Goal: Task Accomplishment & Management: Manage account settings

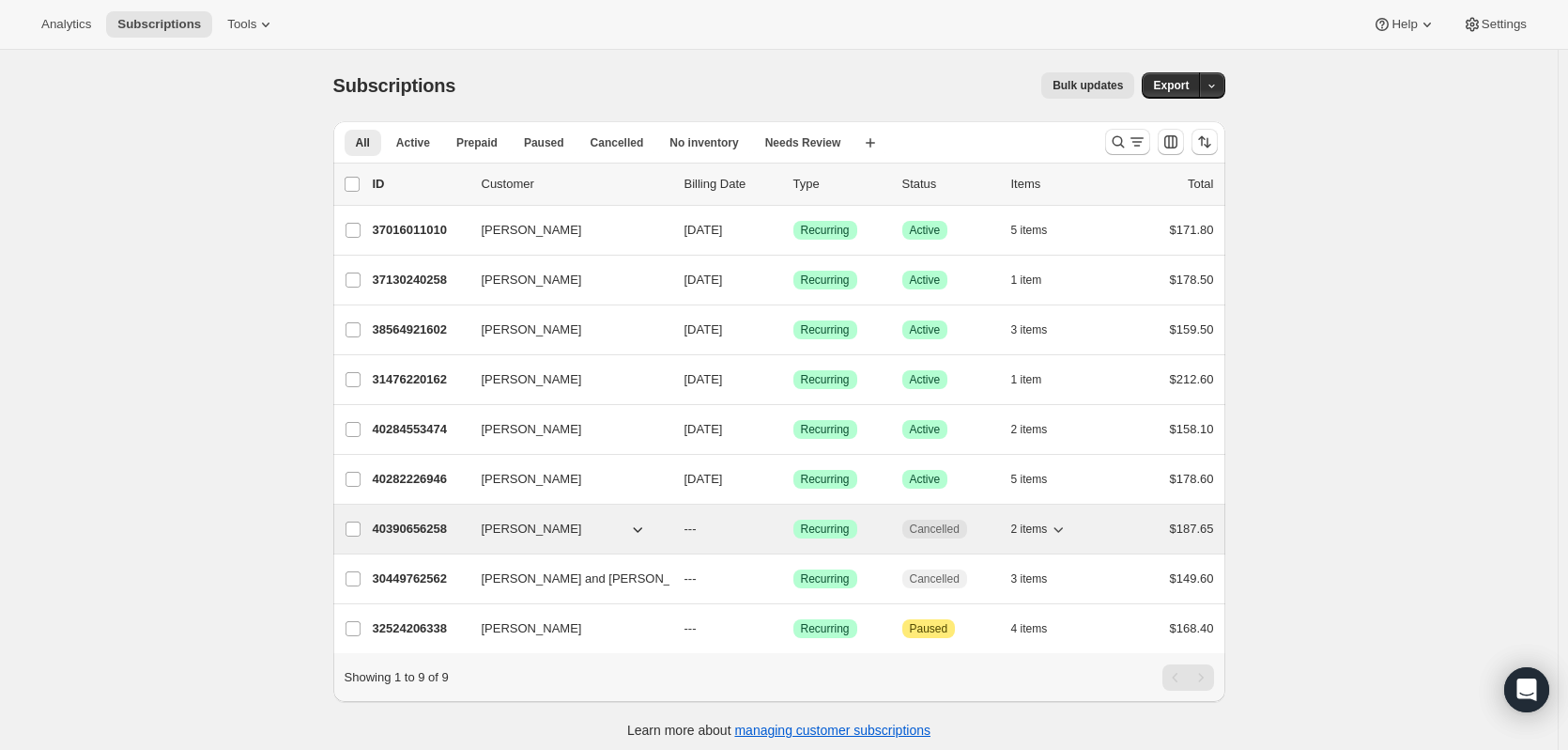
click at [755, 531] on p "---" at bounding box center [731, 529] width 94 height 19
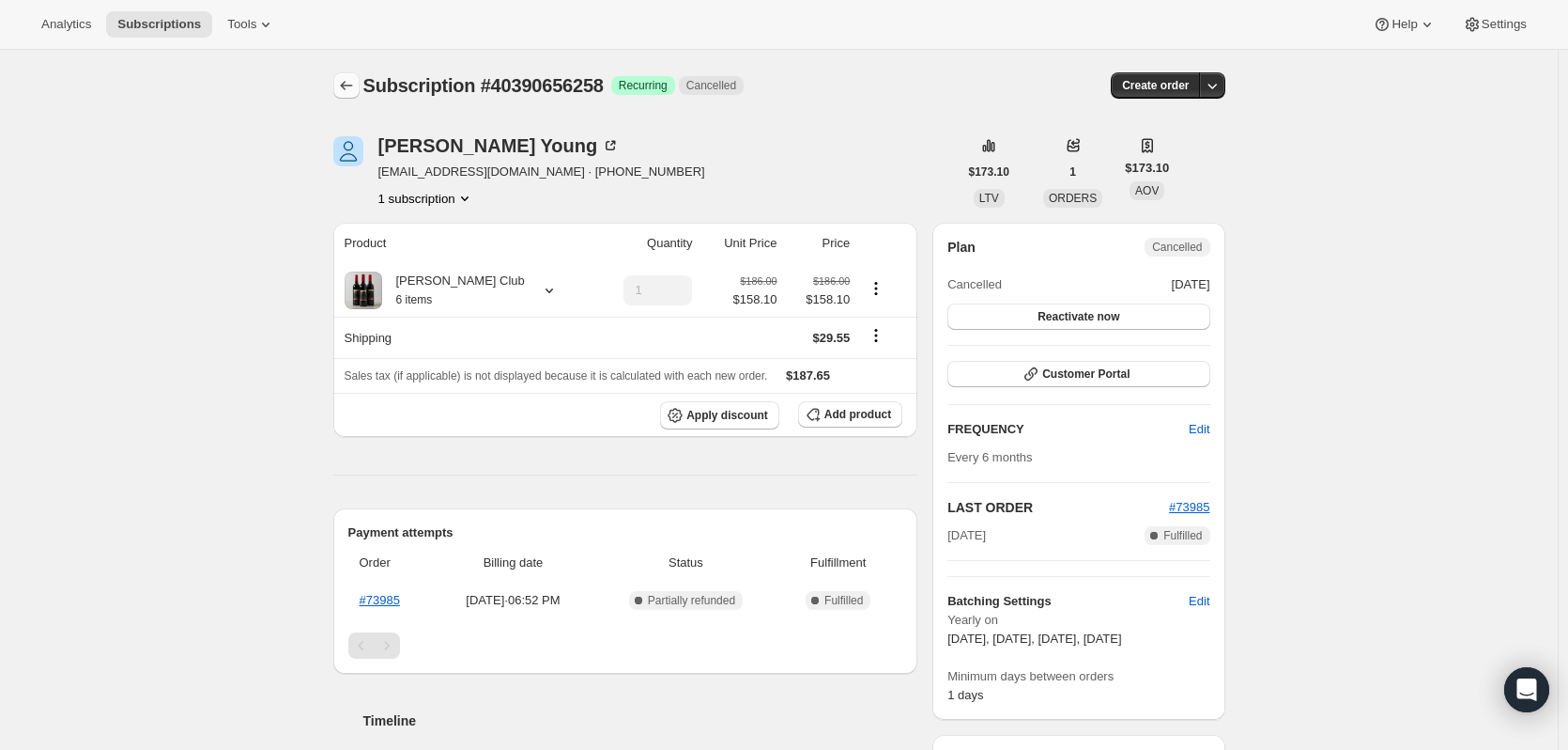
click at [356, 87] on icon "Subscriptions" at bounding box center [346, 85] width 19 height 19
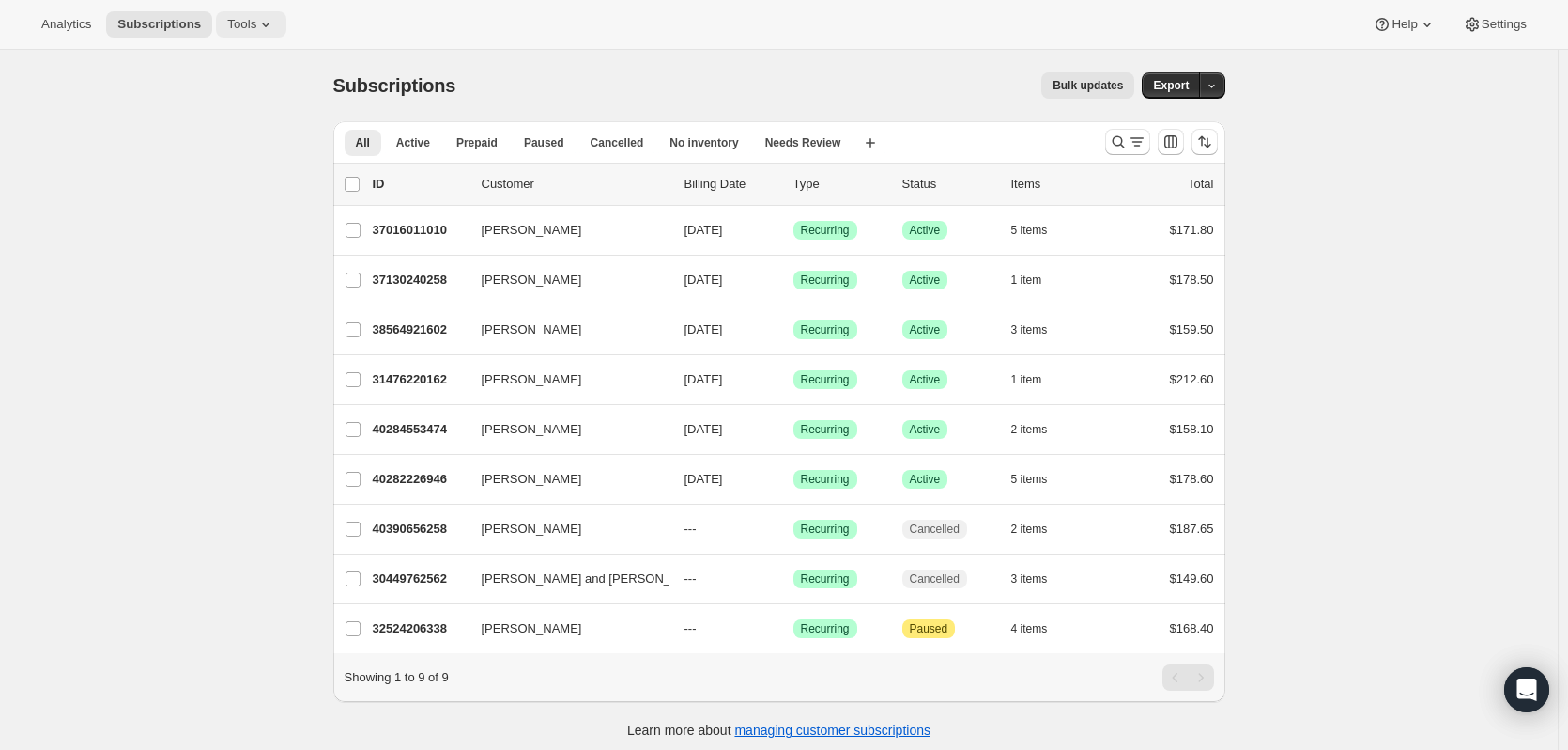
click at [263, 35] on button "Tools" at bounding box center [252, 24] width 70 height 26
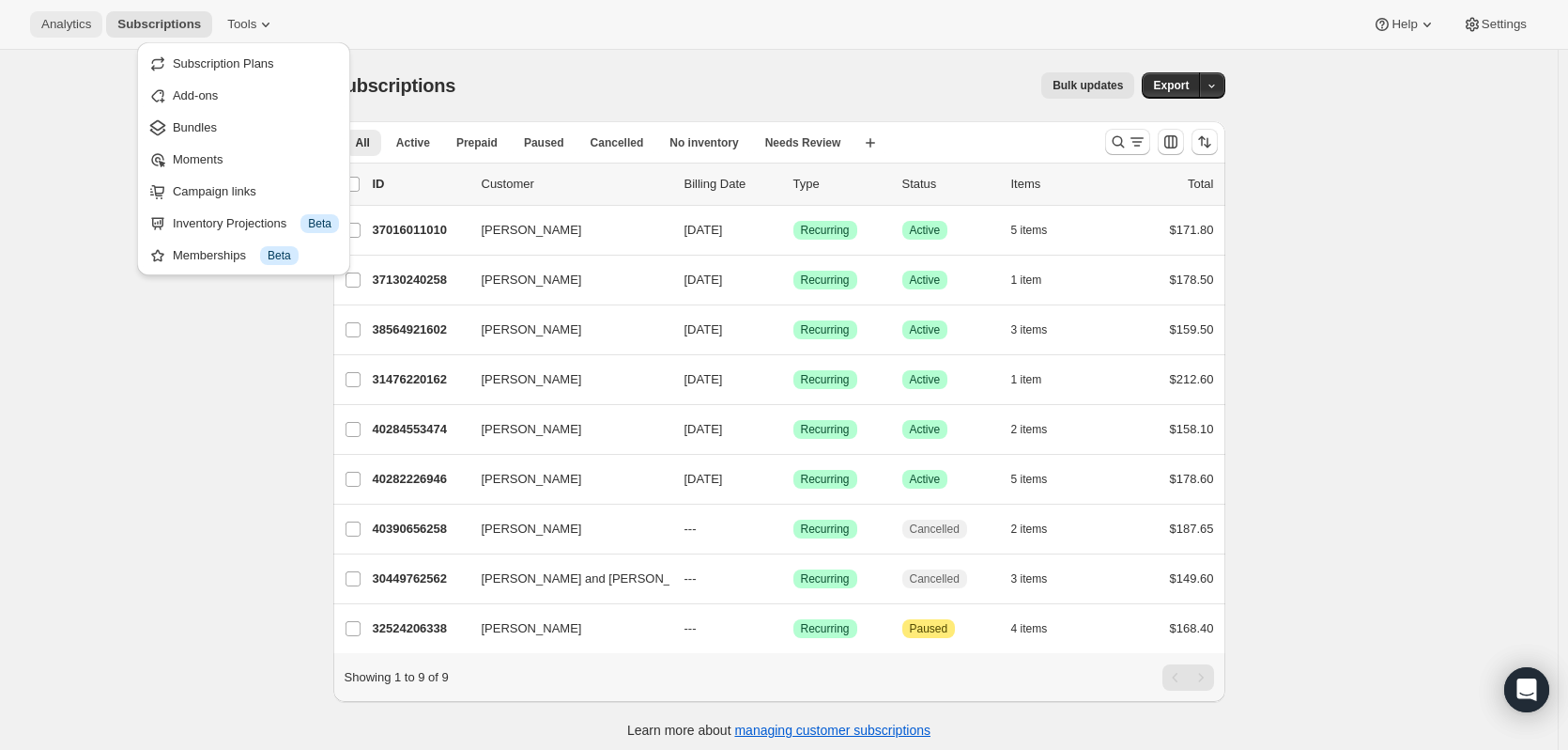
click at [67, 29] on span "Analytics" at bounding box center [66, 23] width 50 height 15
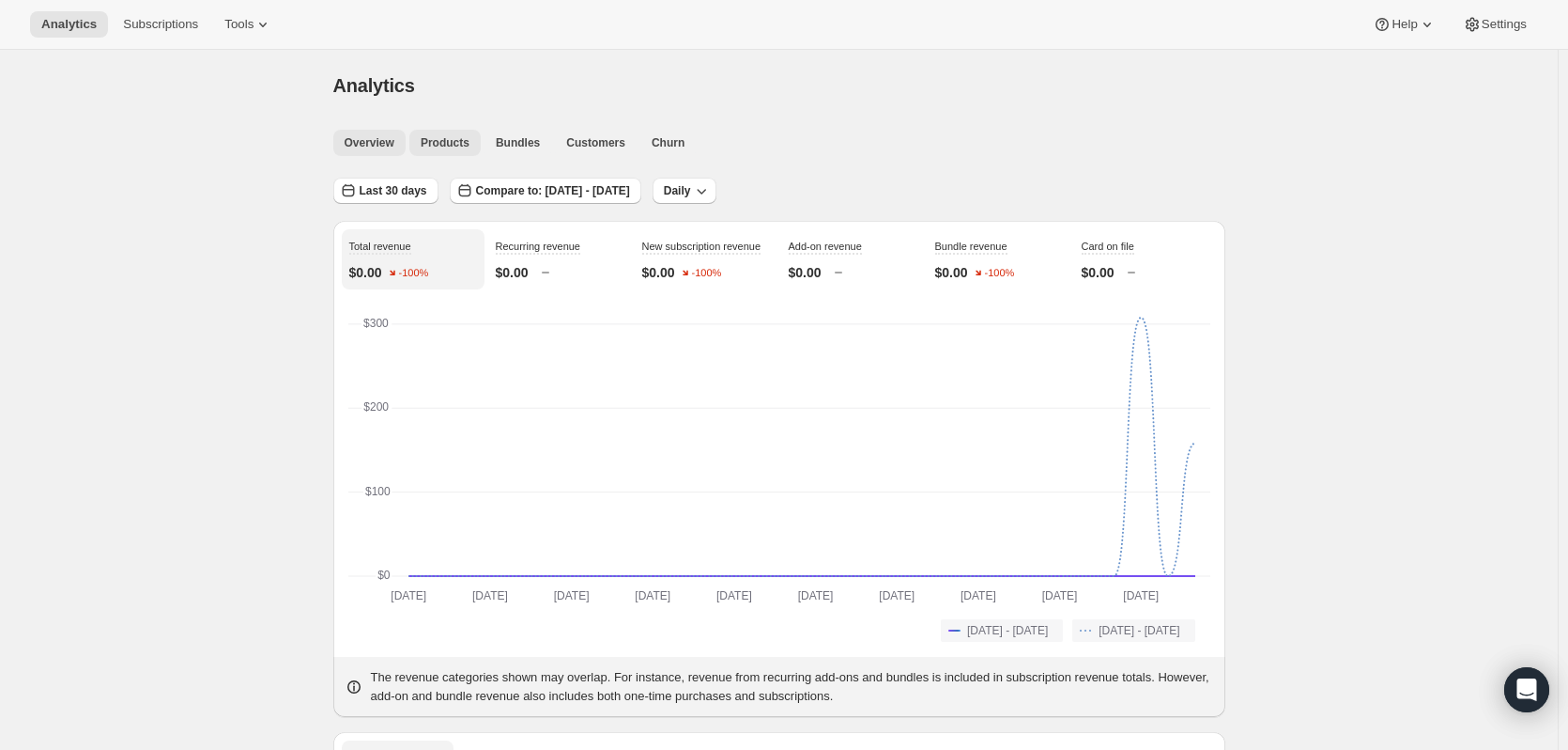
click at [446, 149] on span "Products" at bounding box center [445, 142] width 49 height 15
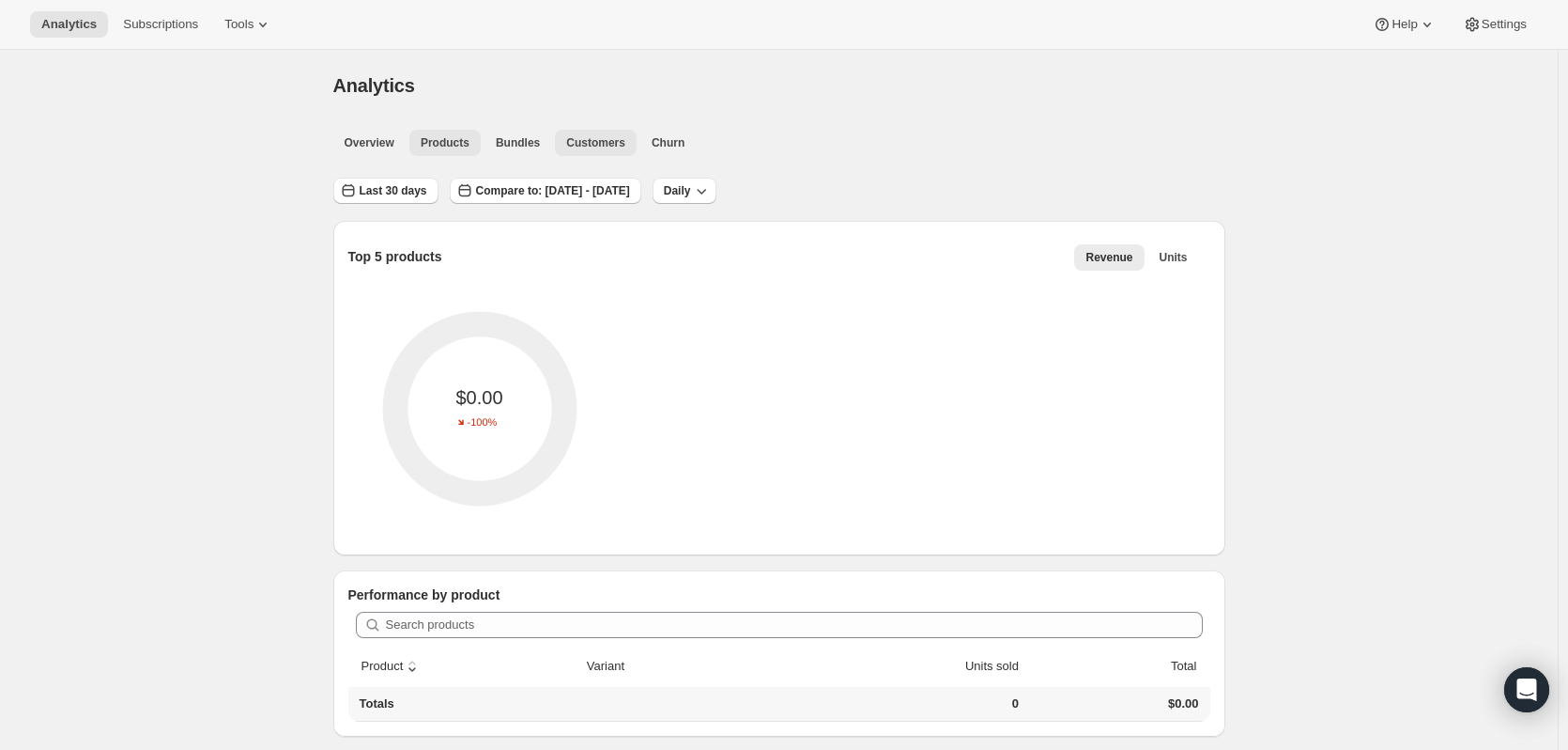
click at [589, 147] on span "Customers" at bounding box center [596, 142] width 59 height 15
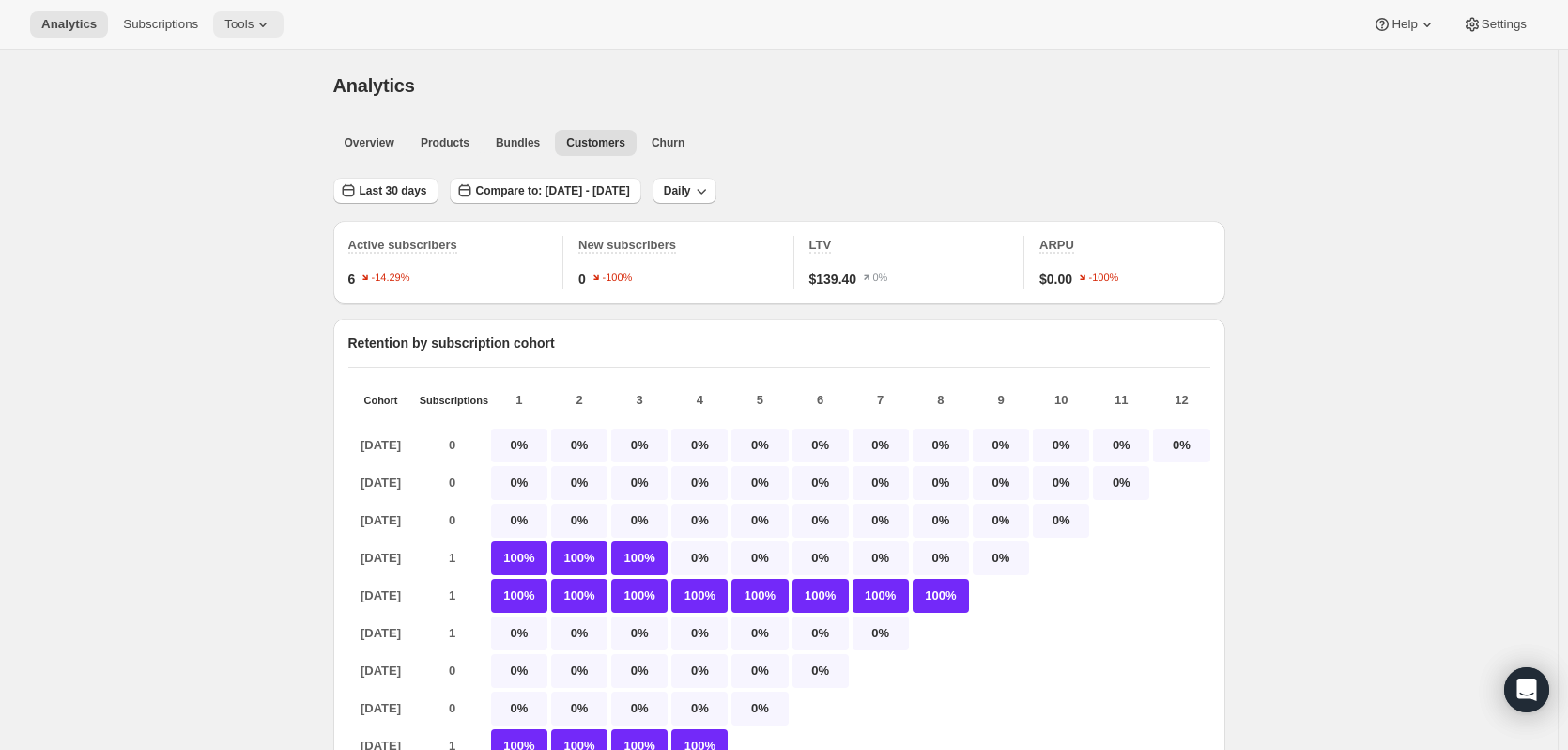
click at [254, 26] on icon at bounding box center [262, 23] width 19 height 19
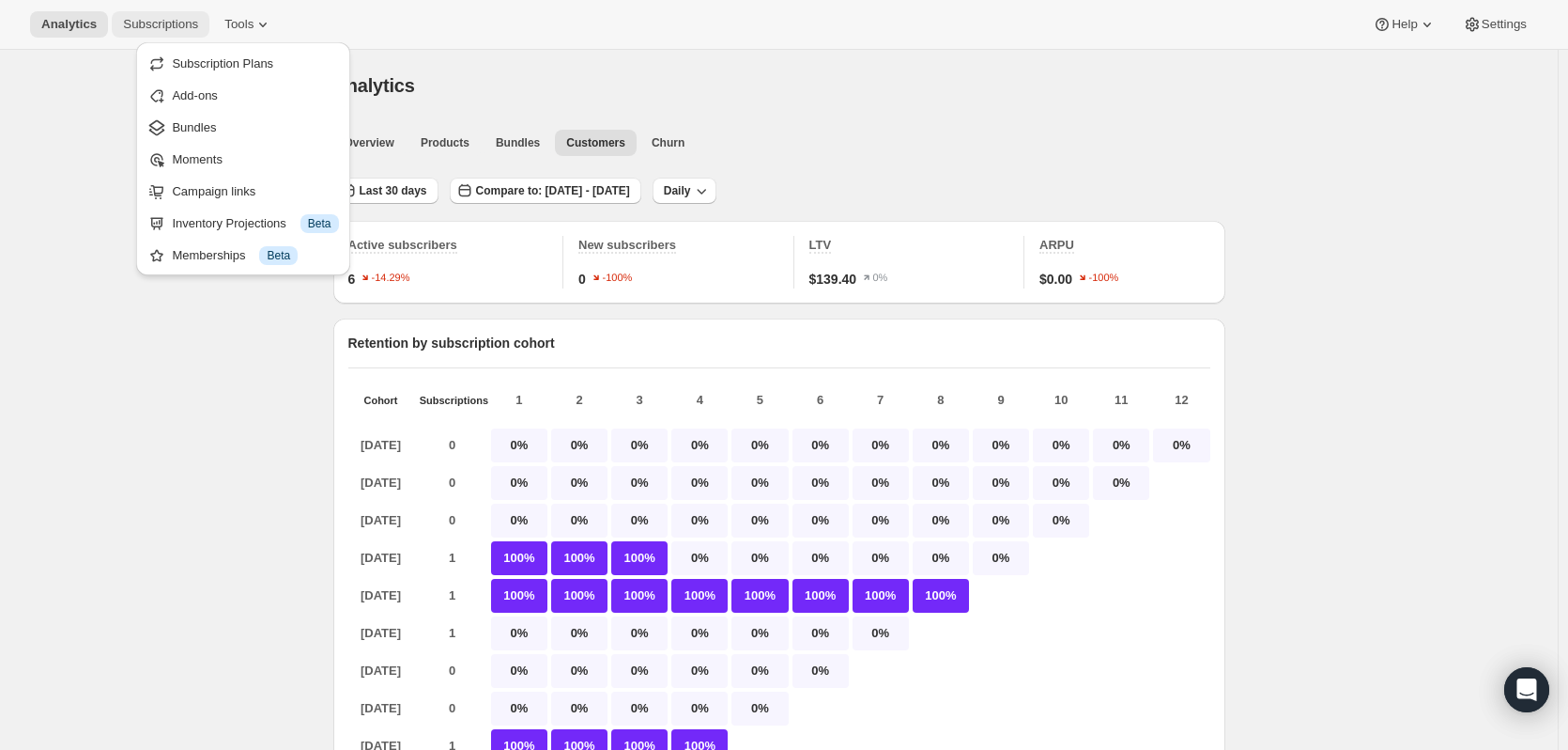
click at [193, 27] on span "Subscriptions" at bounding box center [161, 23] width 75 height 15
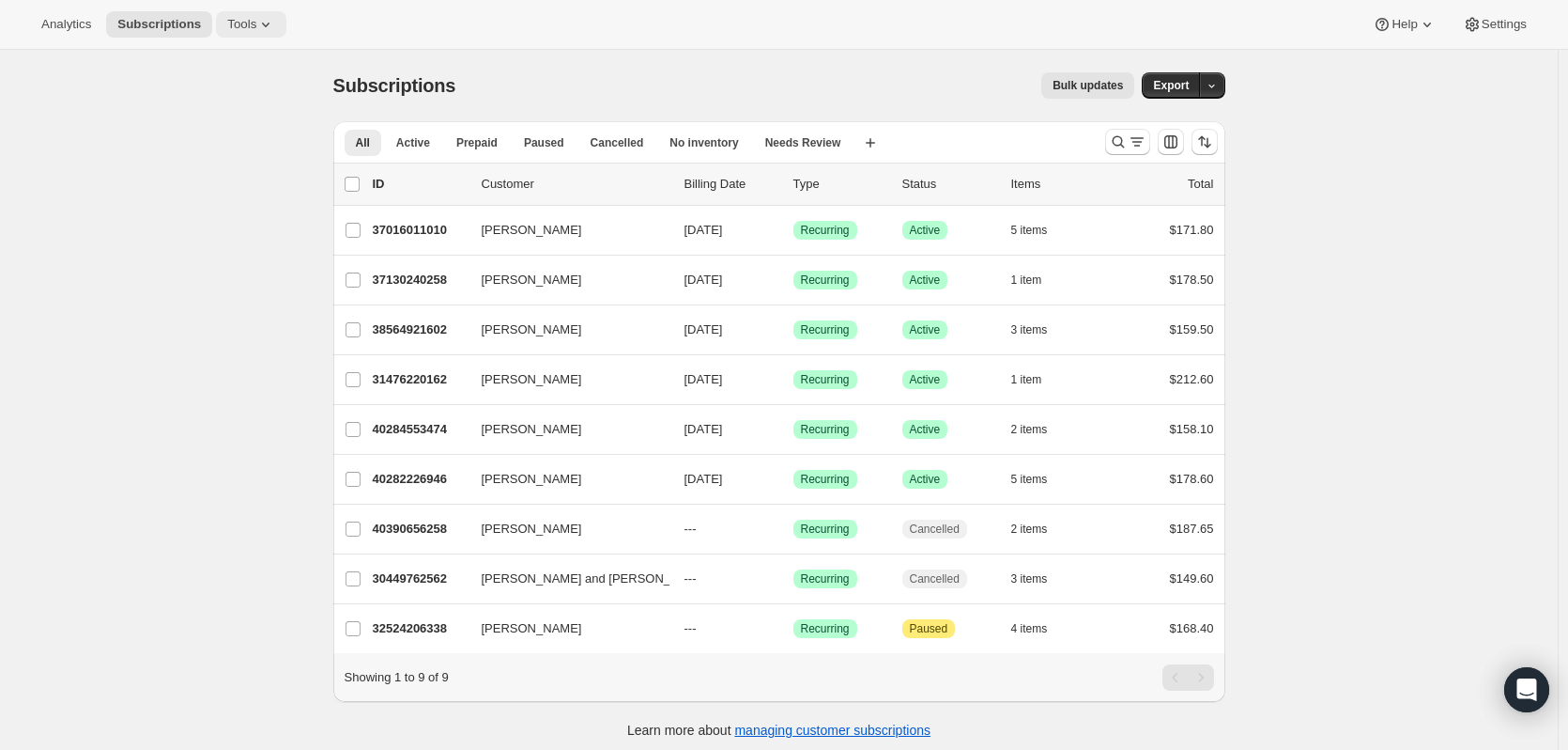
click at [227, 25] on span "Tools" at bounding box center [242, 23] width 29 height 15
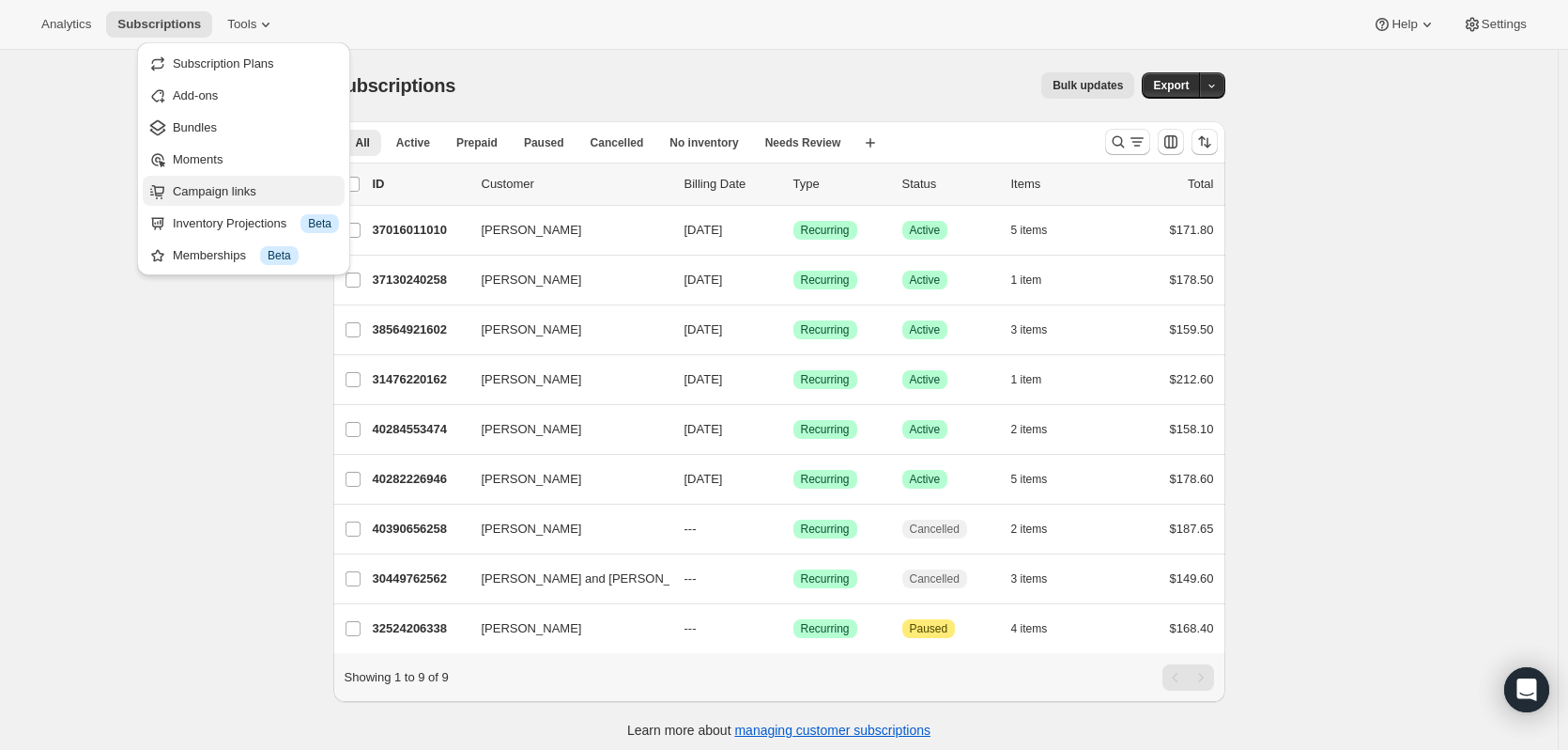
click at [186, 193] on span "Campaign links" at bounding box center [214, 191] width 83 height 14
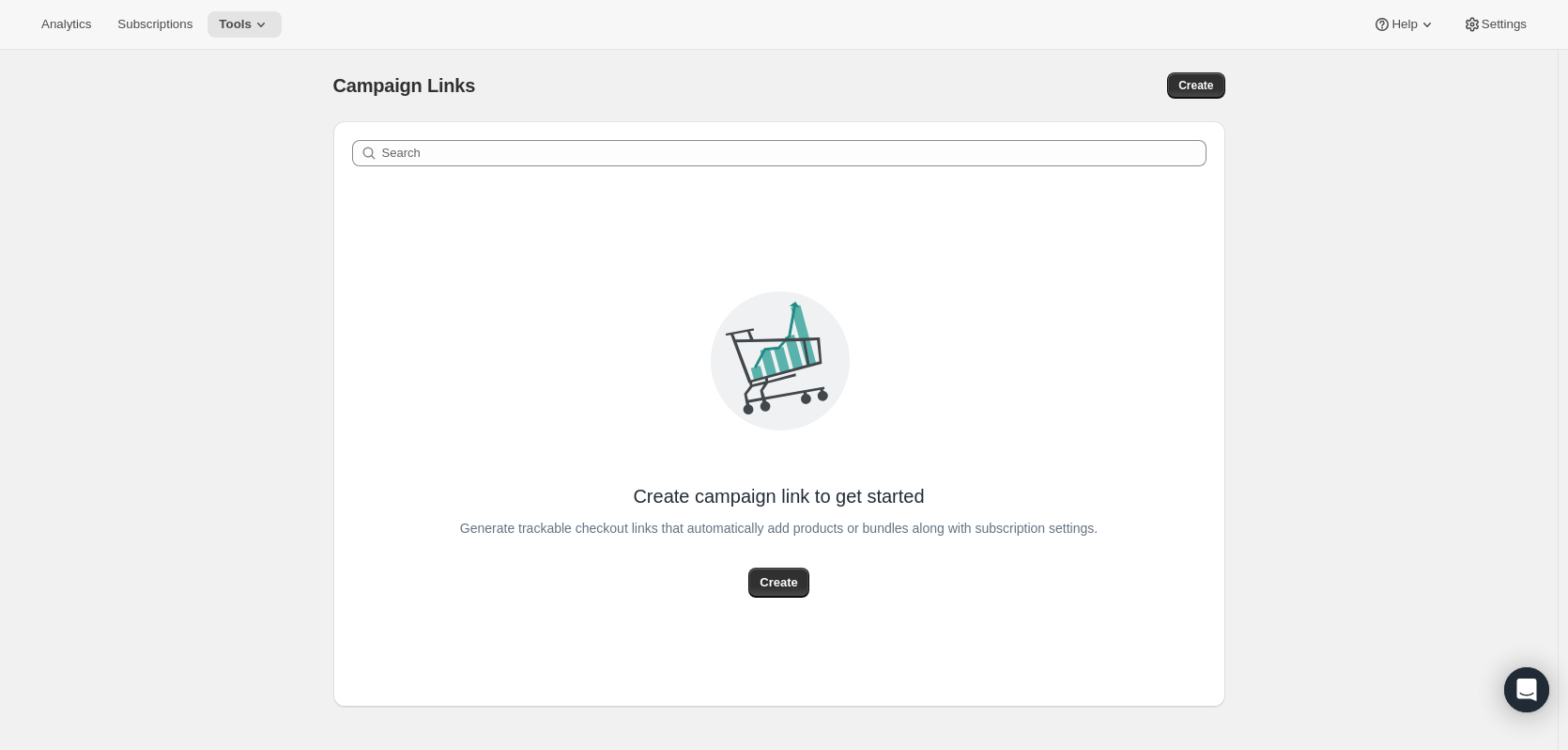
click at [226, 43] on div "Analytics Subscriptions Tools Help Settings" at bounding box center [784, 24] width 1568 height 50
click at [807, 591] on button "Create" at bounding box center [778, 583] width 60 height 30
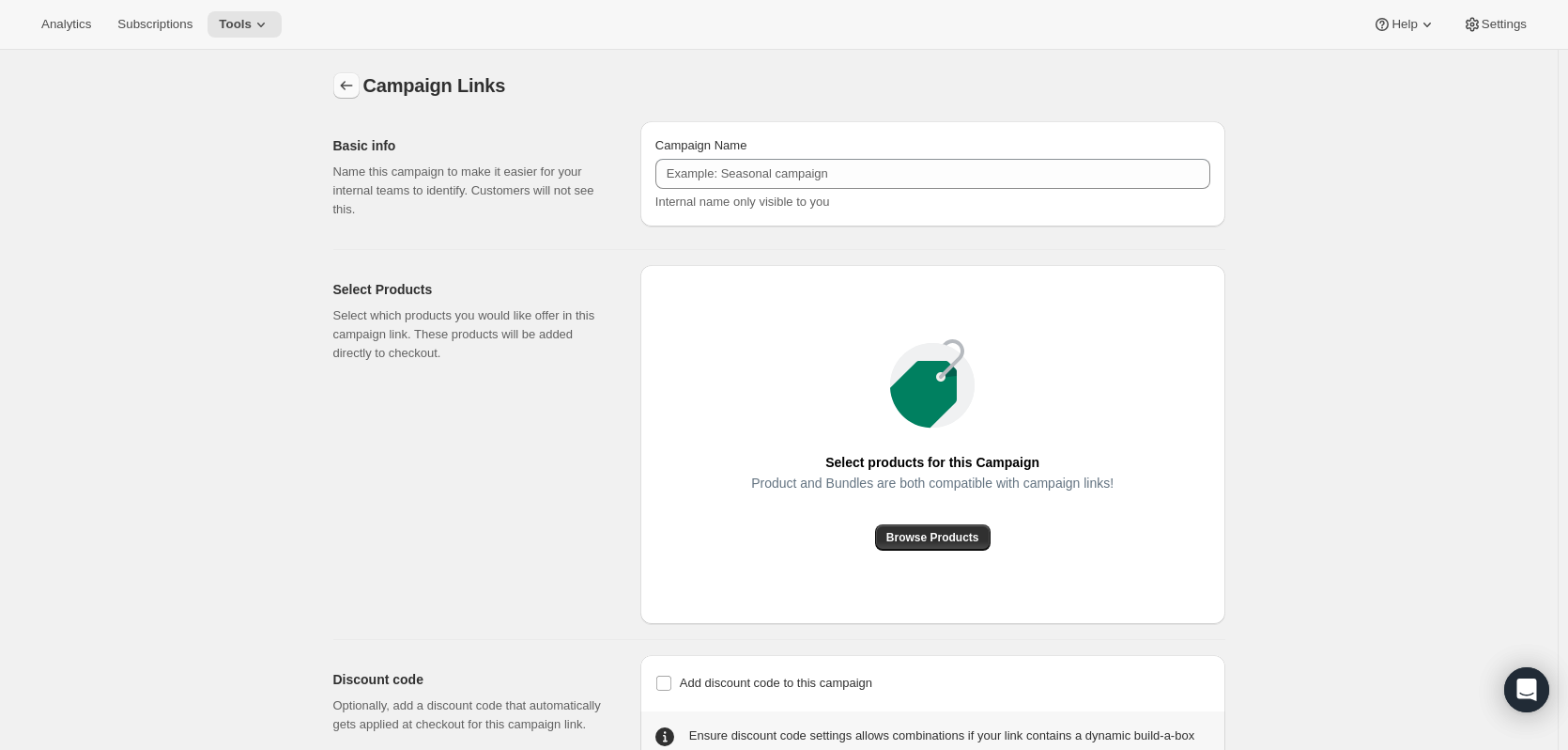
drag, startPoint x: 369, startPoint y: 84, endPoint x: 356, endPoint y: 89, distance: 13.9
click at [363, 85] on div "Campaign Links" at bounding box center [780, 85] width 893 height 26
click at [344, 92] on icon "button" at bounding box center [346, 85] width 19 height 19
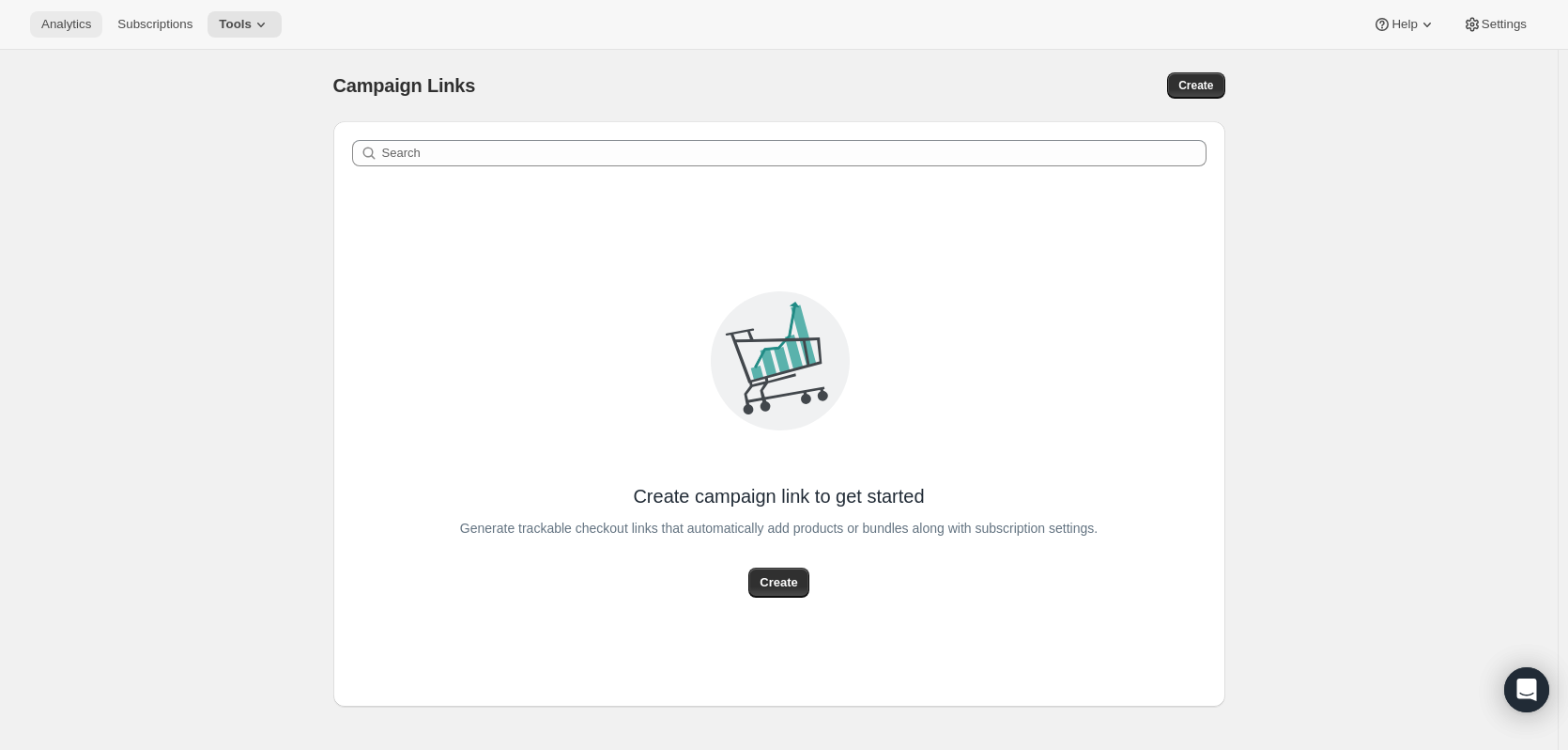
click at [82, 19] on span "Analytics" at bounding box center [66, 23] width 50 height 15
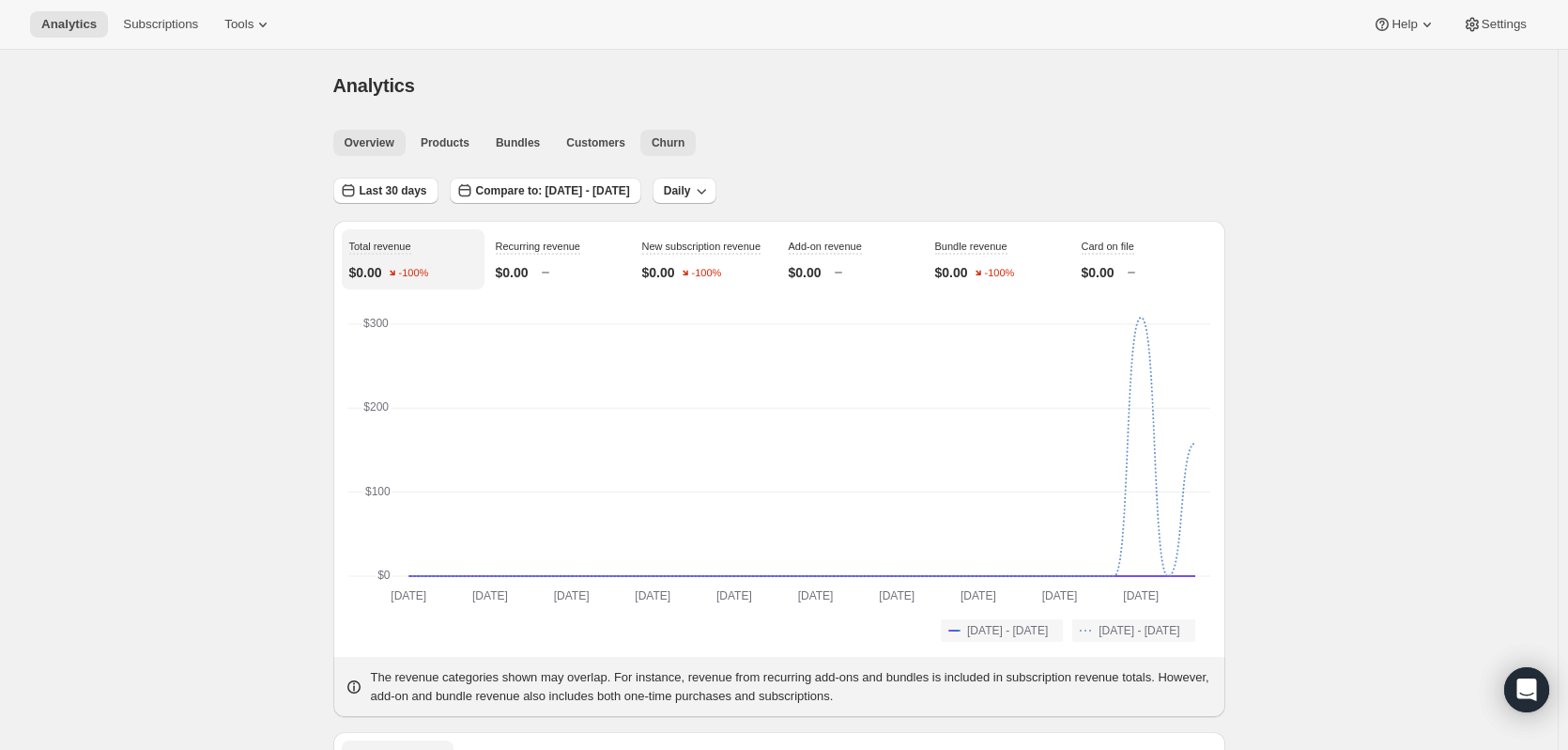
click at [678, 151] on button "Churn" at bounding box center [668, 142] width 56 height 26
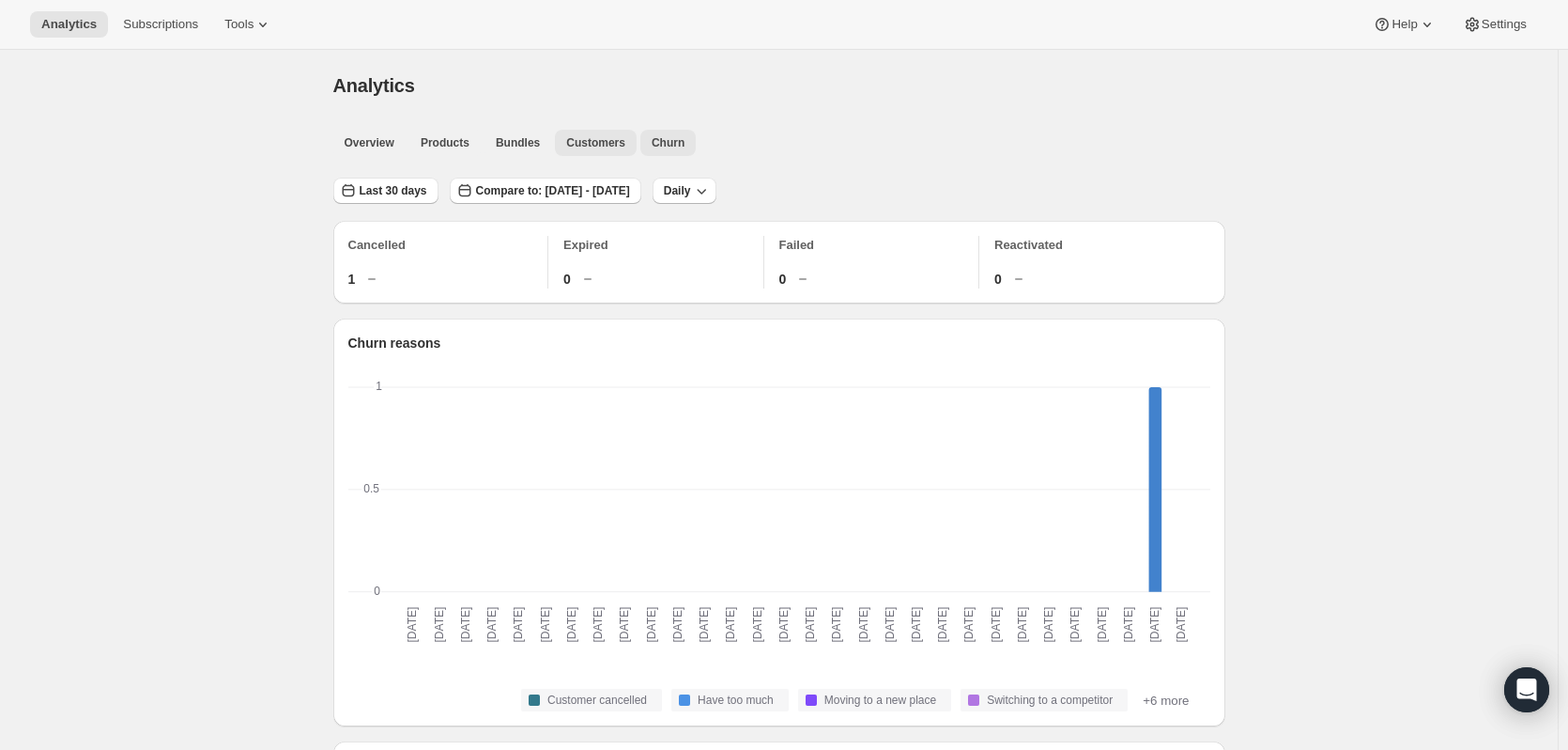
click at [592, 149] on span "Customers" at bounding box center [596, 142] width 59 height 15
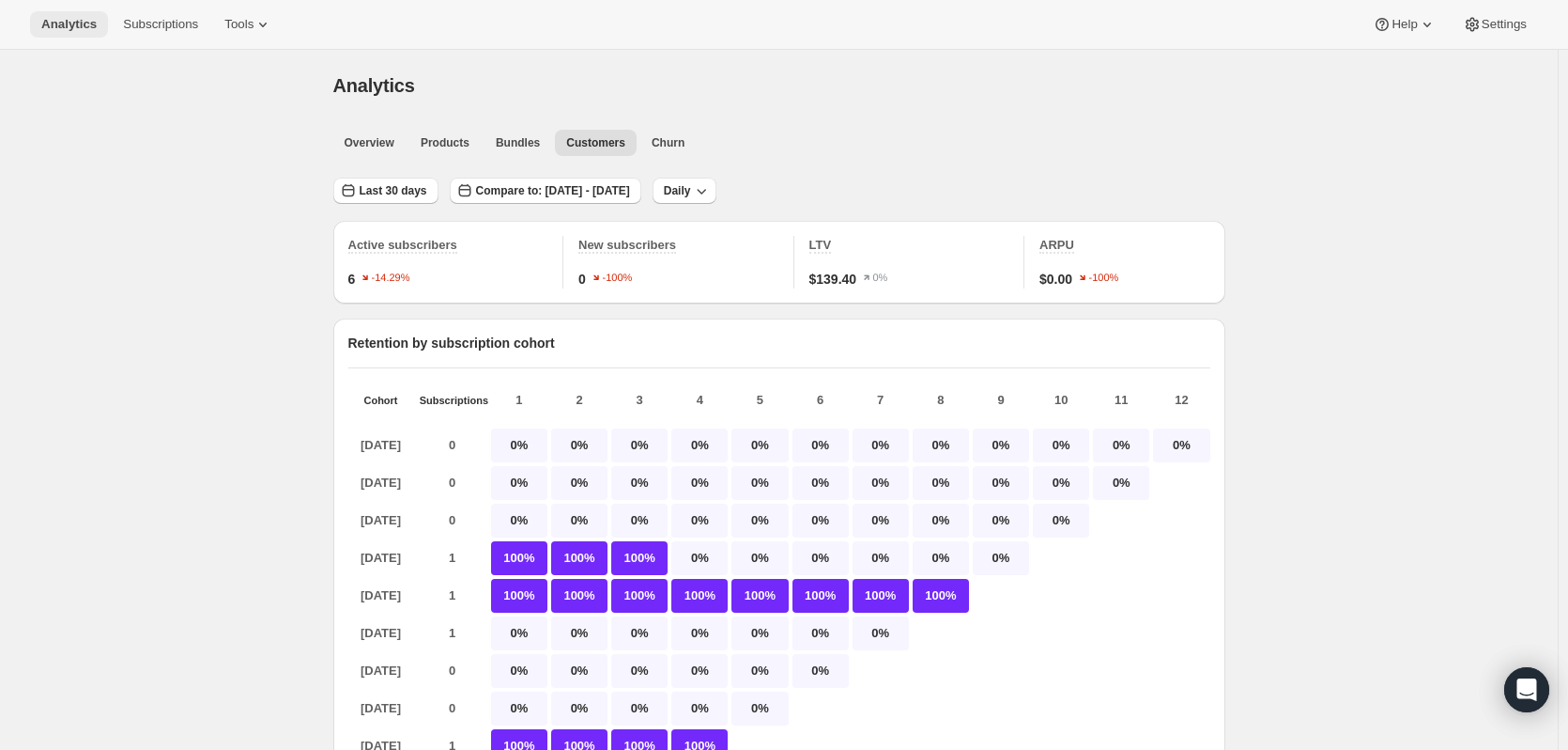
click at [79, 27] on span "Analytics" at bounding box center [69, 23] width 56 height 15
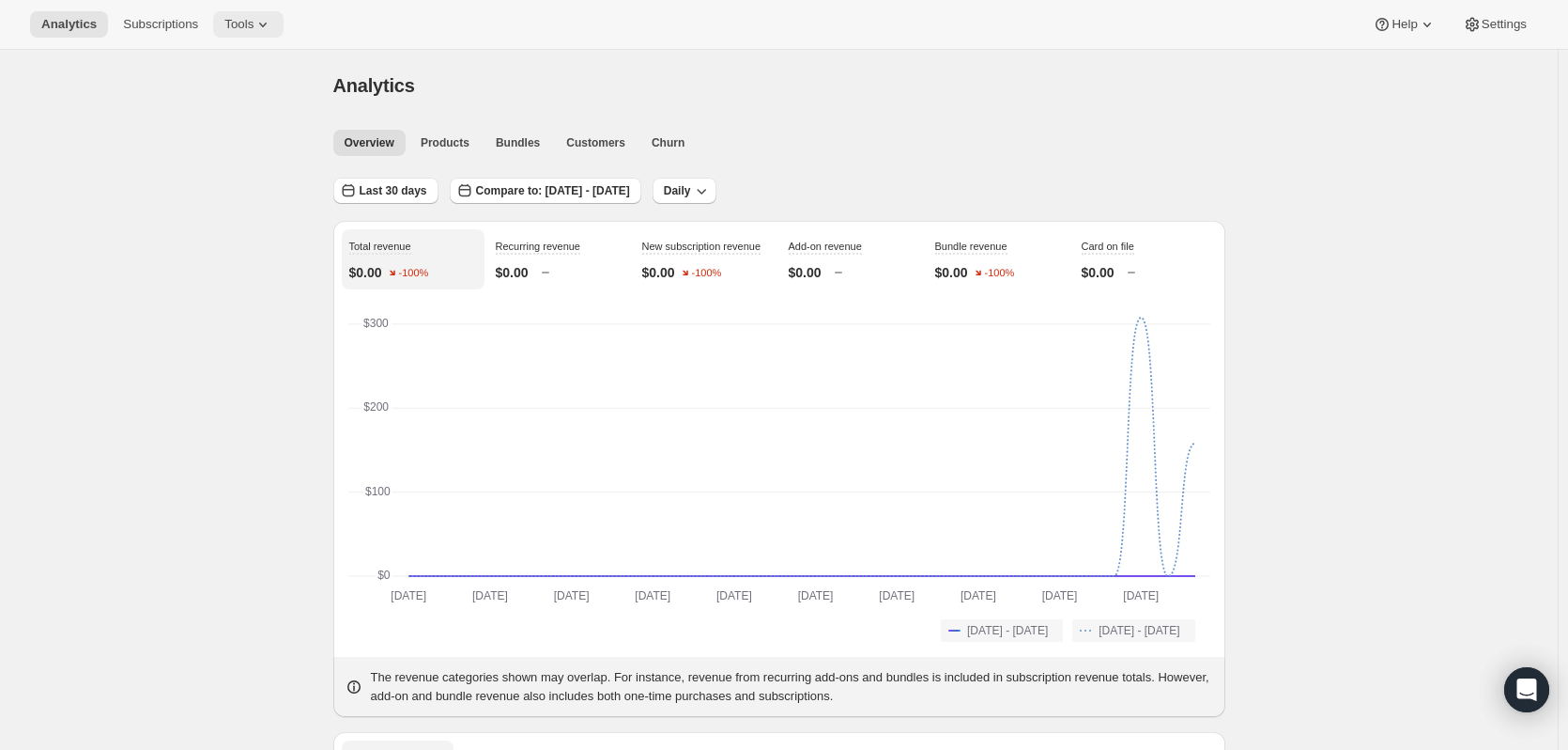
click at [268, 23] on button "Tools" at bounding box center [249, 24] width 70 height 26
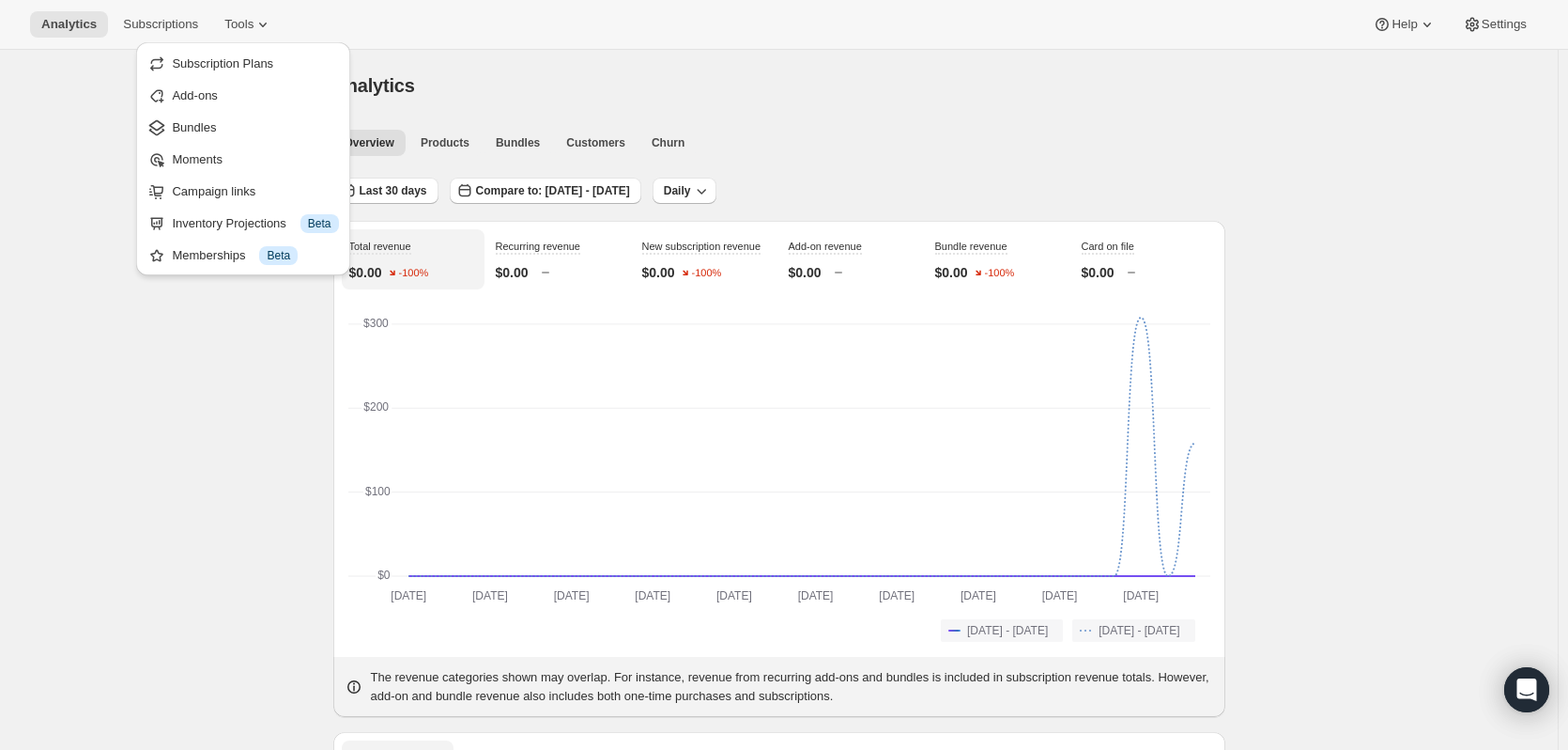
drag, startPoint x: 69, startPoint y: 117, endPoint x: 72, endPoint y: 46, distance: 71.1
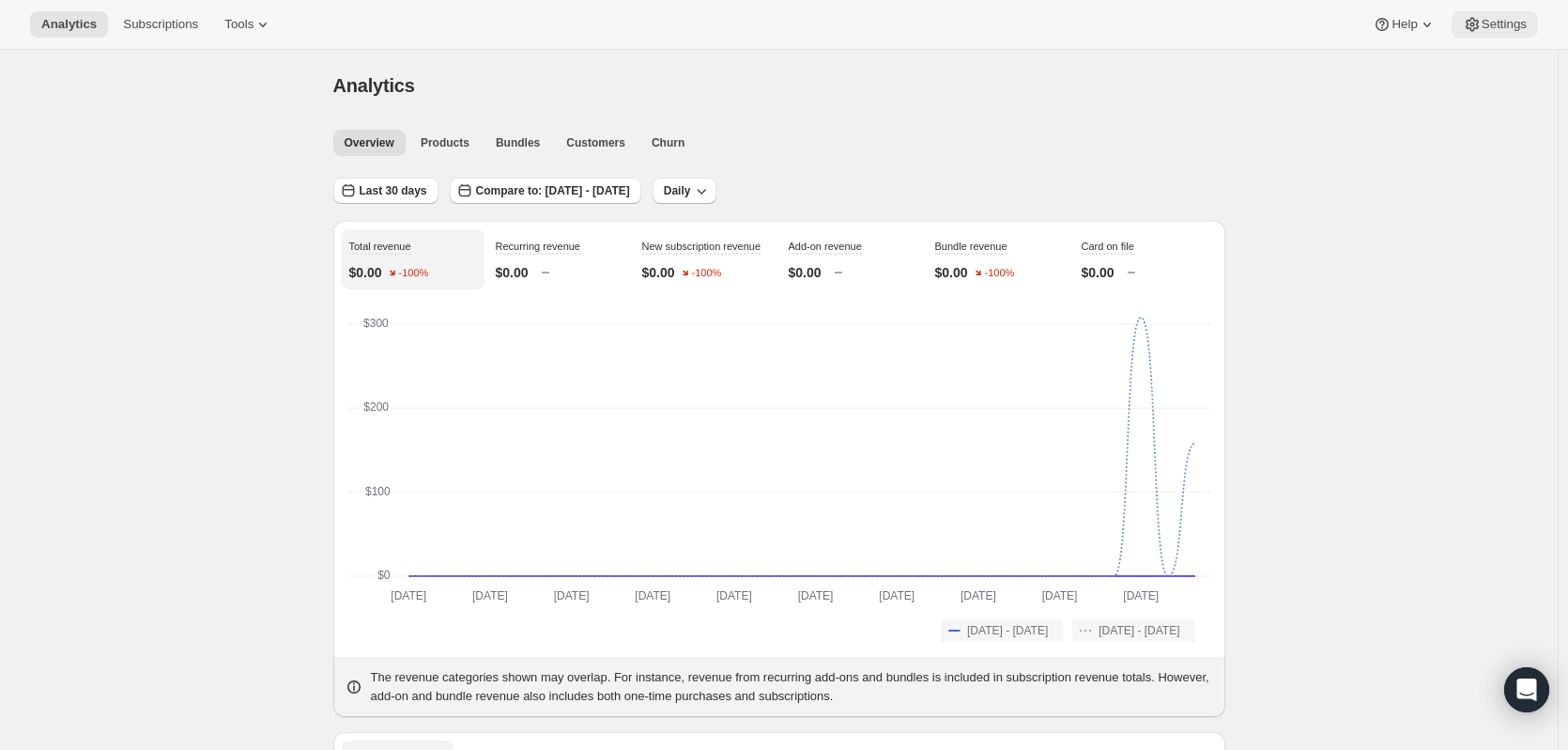
click at [1482, 24] on icon at bounding box center [1472, 23] width 19 height 19
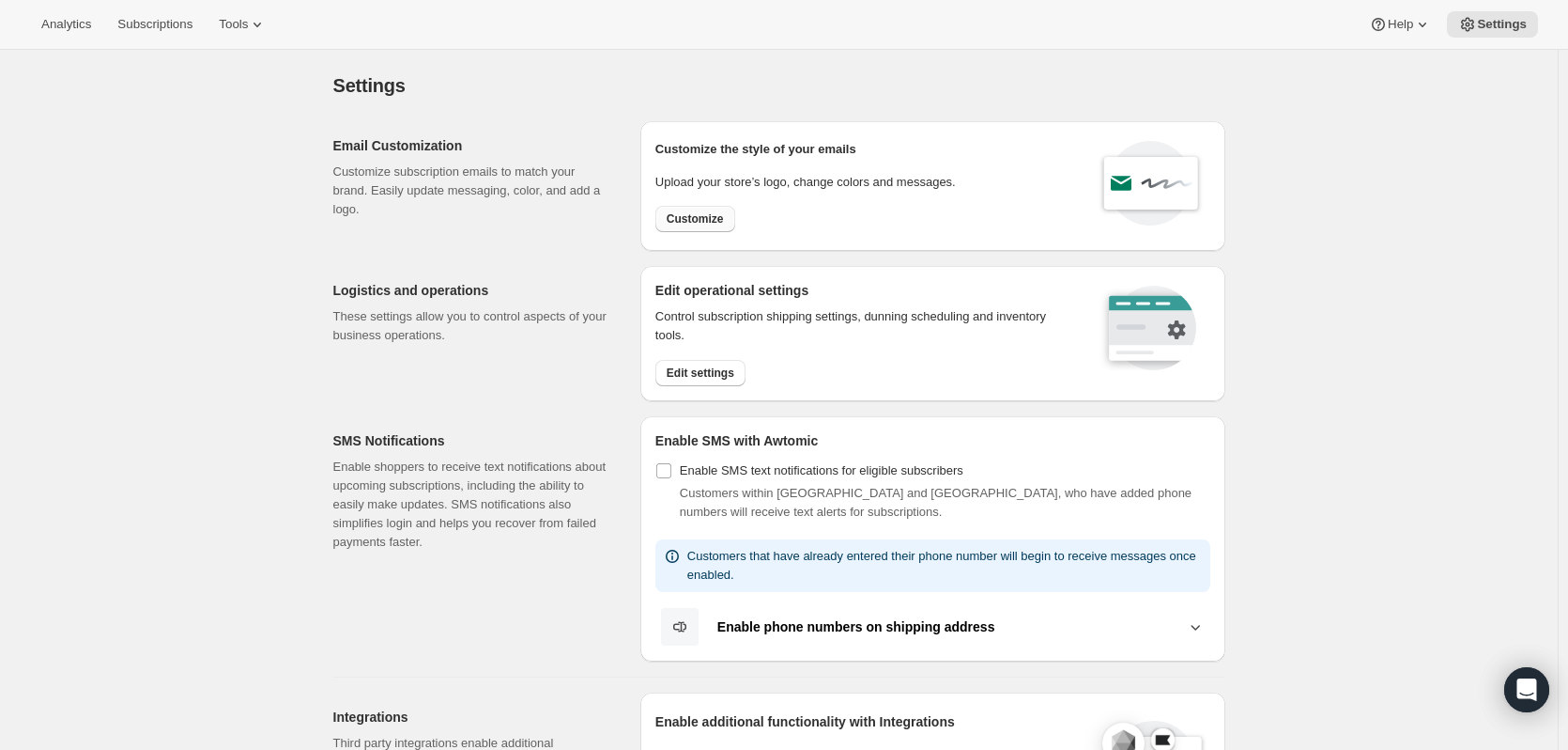
click at [715, 220] on span "Customize" at bounding box center [695, 218] width 58 height 15
select select "subscriptionMessage"
select select "5"
select select "15"
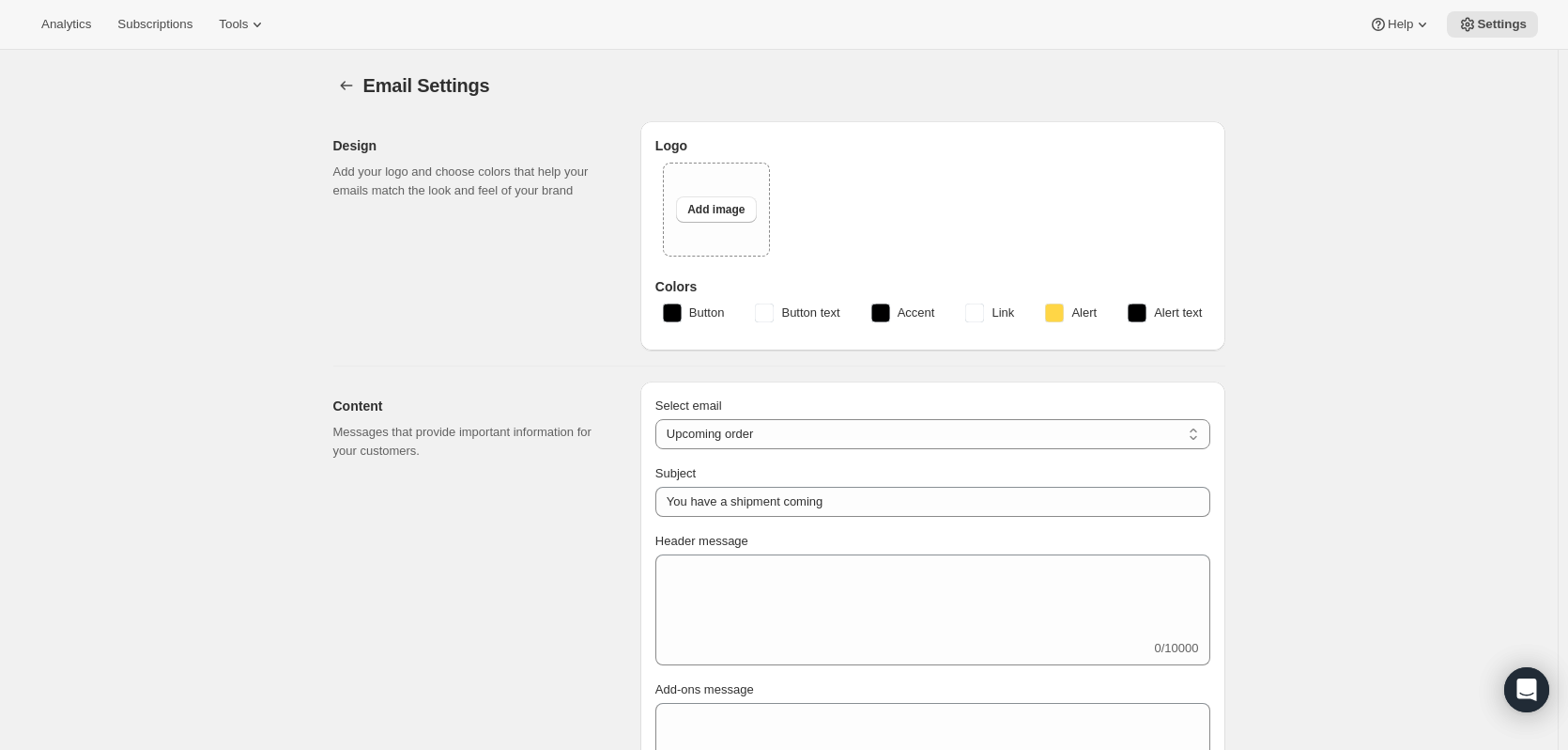
type input "We're preparing your order..."
type textarea "Hello fellow honey Lover! It's that time again... when your personally curated …"
type input "The House of Honey"
type input "[EMAIL_ADDRESS][DOMAIN_NAME]"
checkbox input "true"
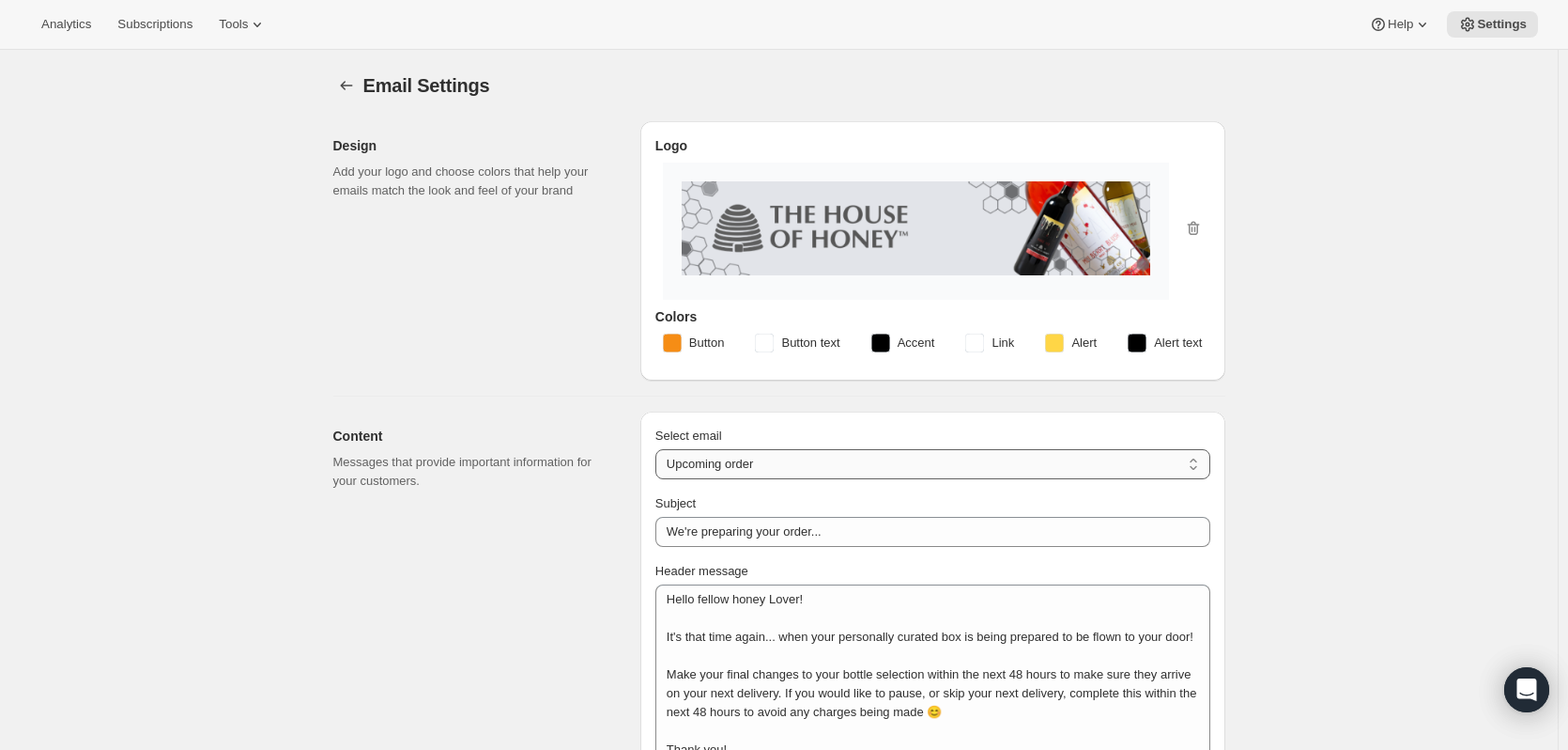
click at [1069, 451] on select "New subscription Upcoming order Failed payment Delayed subscription (inventory …" at bounding box center [933, 464] width 555 height 30
click at [660, 449] on select "New subscription Upcoming order Failed payment Delayed subscription (inventory …" at bounding box center [933, 464] width 555 height 30
click at [942, 466] on select "New subscription Upcoming order Failed payment Delayed subscription (inventory …" at bounding box center [933, 464] width 555 height 30
select select "failedPaymentMessage"
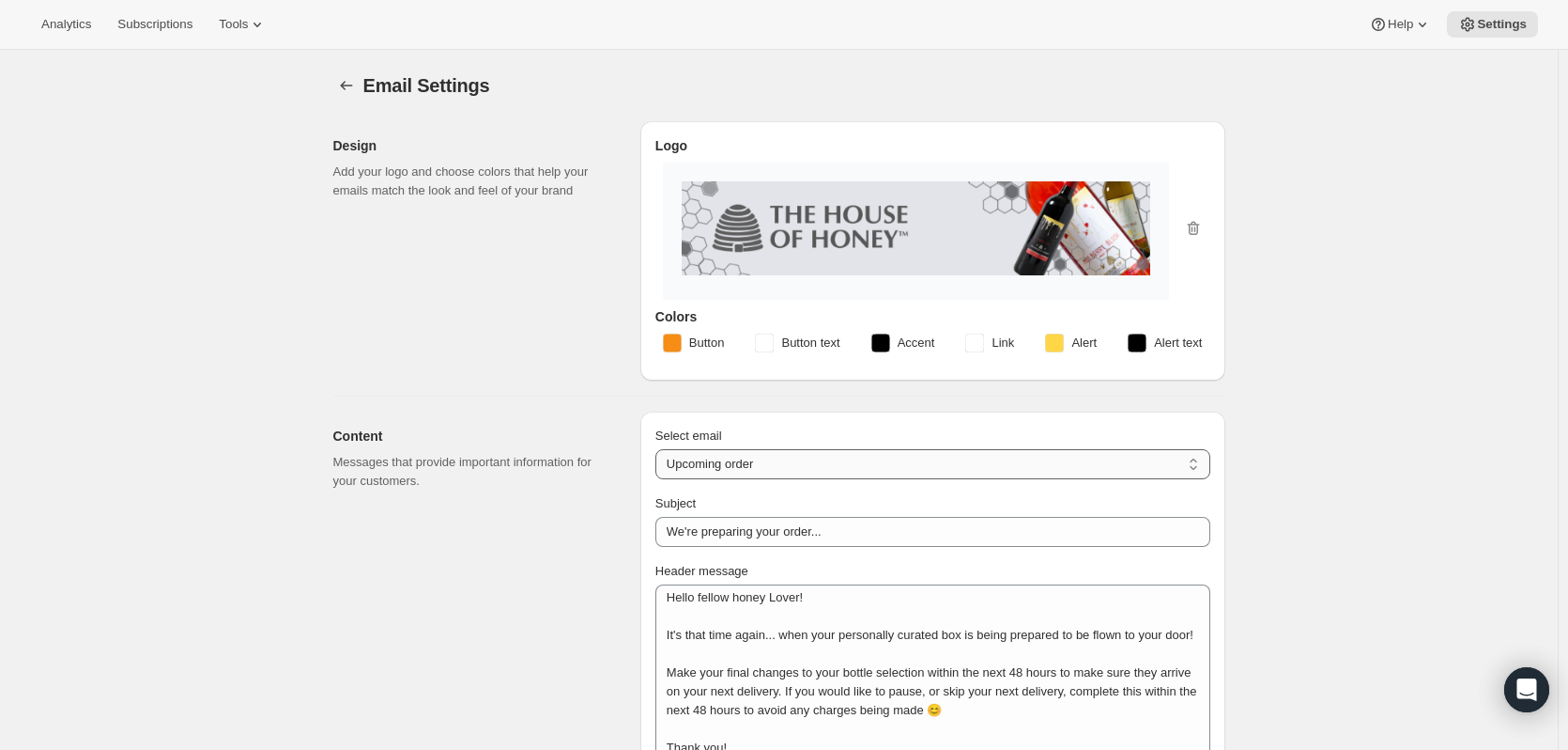
click at [660, 449] on select "New subscription Upcoming order Failed payment Delayed subscription (inventory …" at bounding box center [933, 464] width 555 height 30
type input "Subscription - issue with payment"
type textarea "Hello fellow Honey Lover, Oops! Your payment for this order hasn't gone through…"
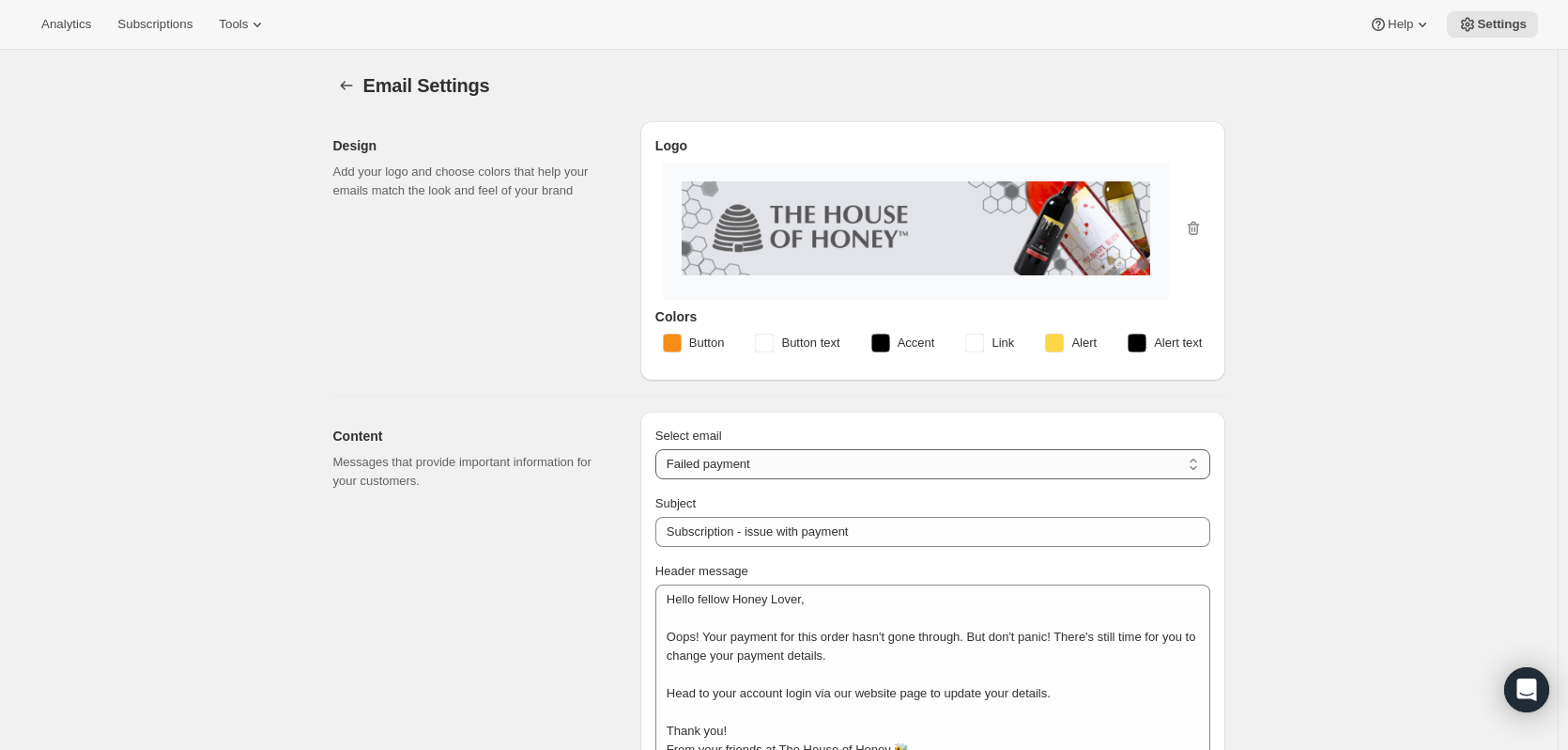
click at [890, 469] on select "New subscription Upcoming order Failed payment Delayed subscription (inventory …" at bounding box center [933, 464] width 555 height 30
select select "cancelledMessage"
click at [660, 449] on select "New subscription Upcoming order Failed payment Delayed subscription (inventory …" at bounding box center [933, 464] width 555 height 30
type input "Your subscription has been cancelled"
type textarea "Hello fellow Honey Lover, We are sorry to see you go, but please rest assured t…"
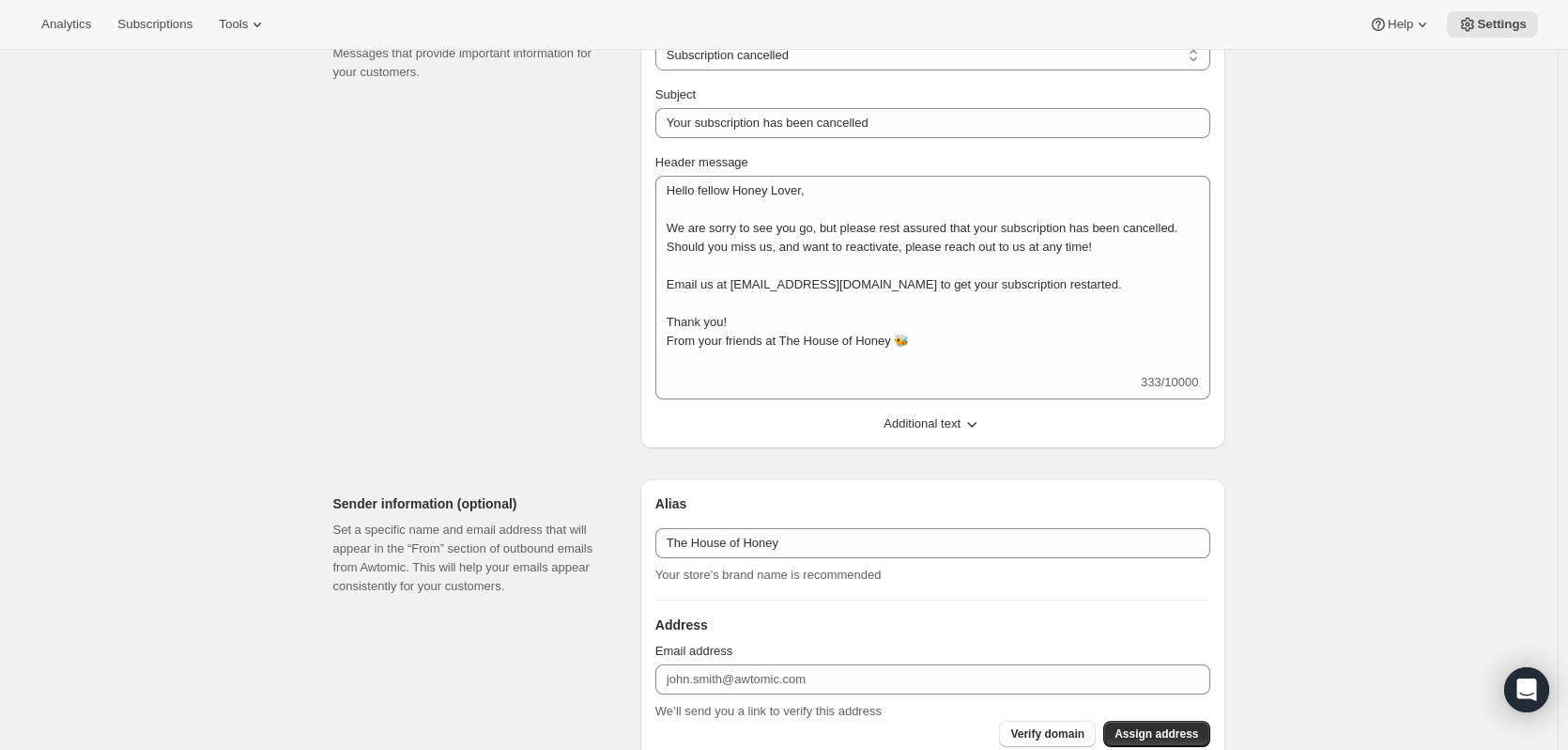
scroll to position [376, 0]
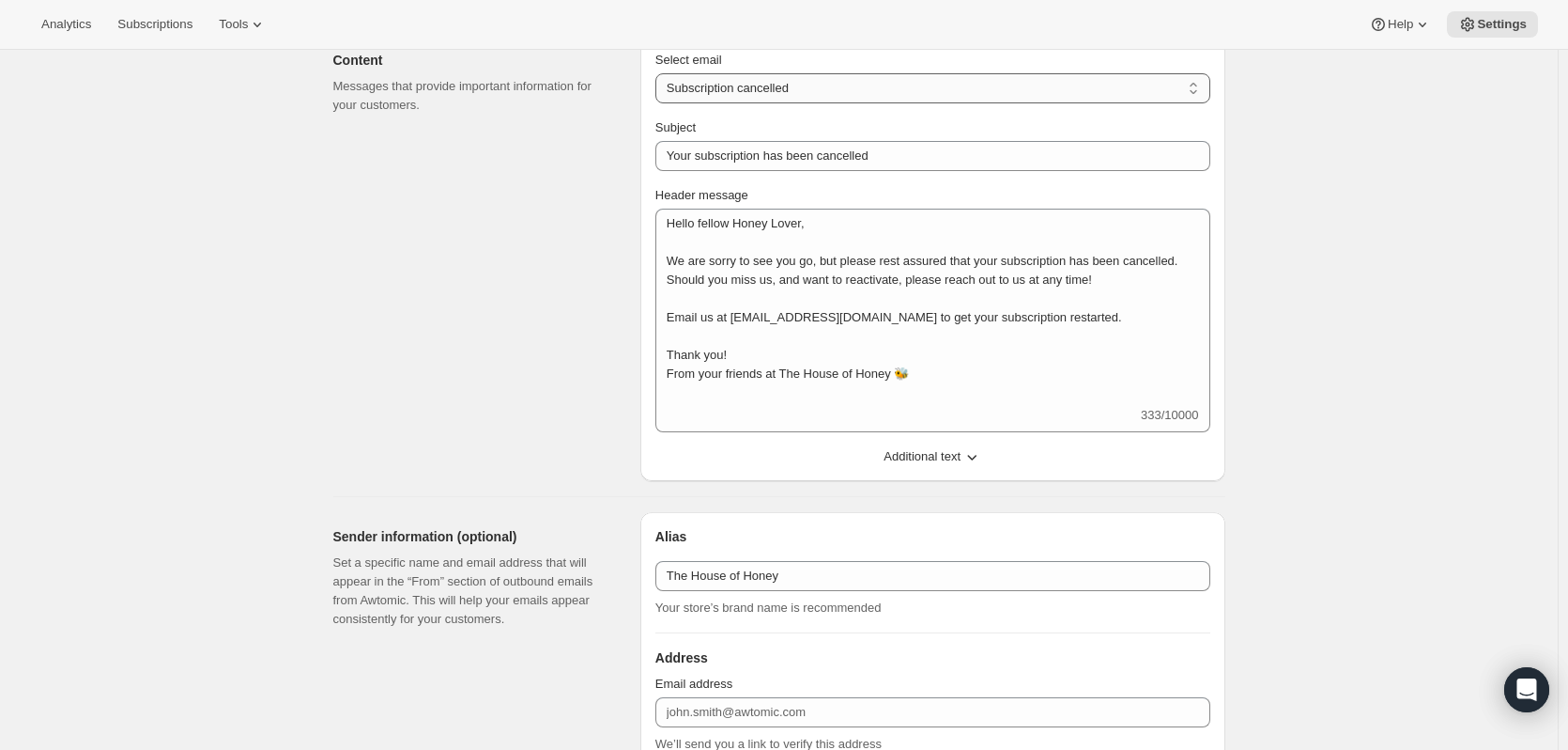
click at [788, 96] on select "New subscription Upcoming order Failed payment Delayed subscription (inventory …" at bounding box center [933, 88] width 555 height 30
select select "reactivatedMessage"
click at [660, 73] on select "New subscription Upcoming order Failed payment Delayed subscription (inventory …" at bounding box center [933, 88] width 555 height 30
type input "Your subscription has been reactivated"
type textarea "Hello fellow Honey Lover! Welcome back! We're excited to continue your subscrip…"
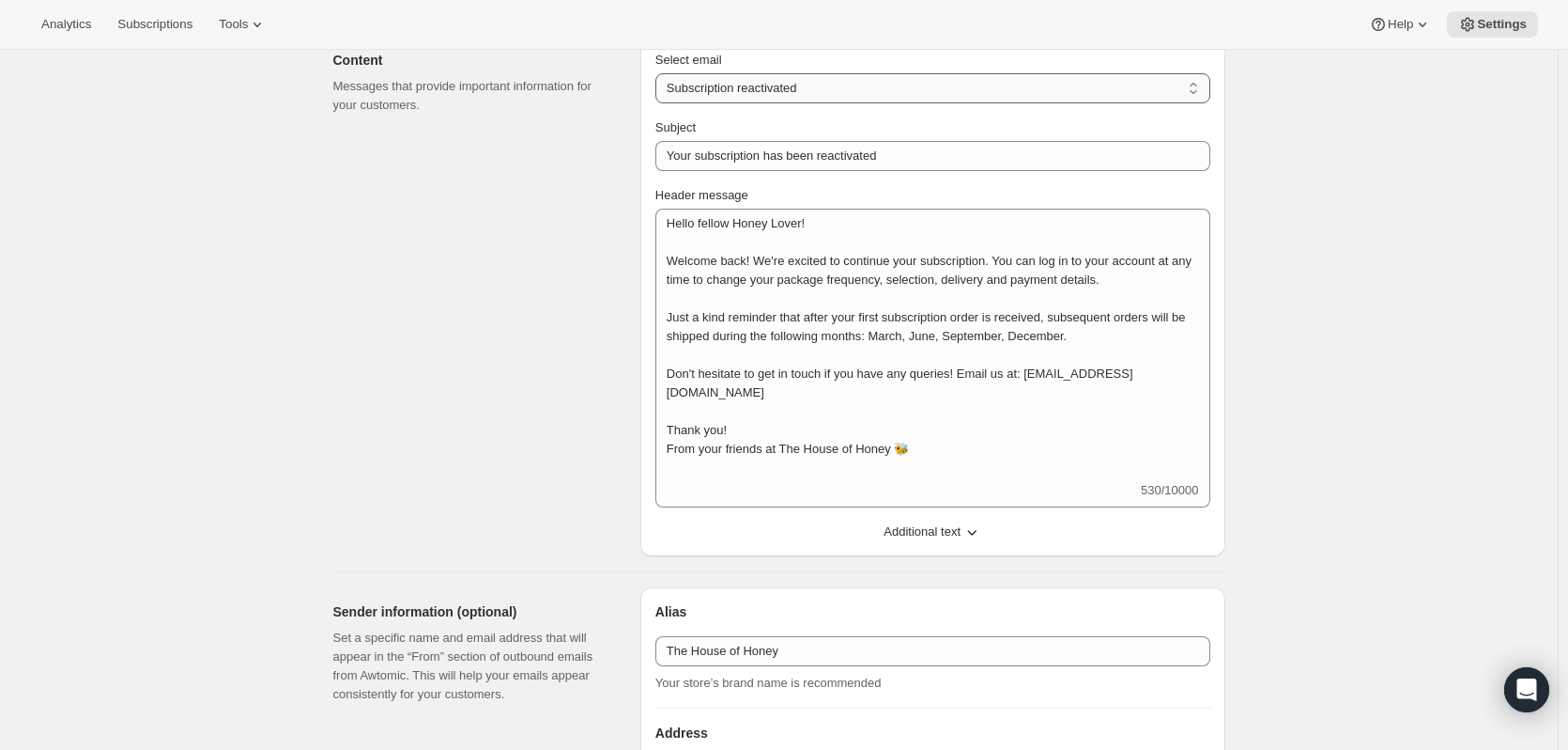
click at [827, 89] on select "New subscription Upcoming order Failed payment Delayed subscription (inventory …" at bounding box center [933, 88] width 555 height 30
select select "pausedMessage"
click at [660, 73] on select "New subscription Upcoming order Failed payment Delayed subscription (inventory …" at bounding box center [933, 88] width 555 height 30
type input "Your subscription has been paused"
type textarea "Hello fellow Honey lover We have received your request, and your subscription p…"
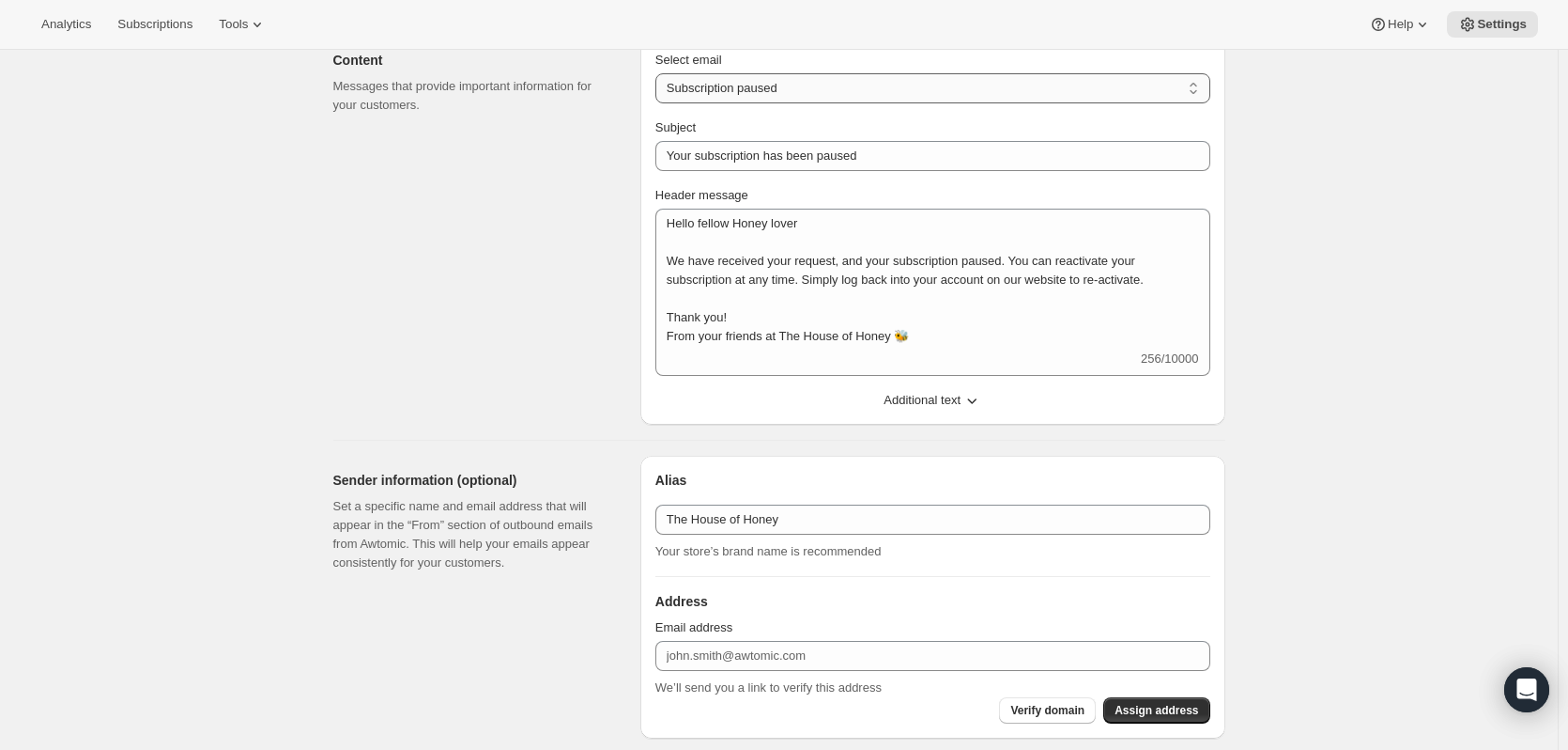
click at [884, 99] on select "New subscription Upcoming order Failed payment Delayed subscription (inventory …" at bounding box center [933, 88] width 555 height 30
select select "giftedMessage"
click at [660, 73] on select "New subscription Upcoming order Failed payment Delayed subscription (inventory …" at bounding box center [933, 88] width 555 height 30
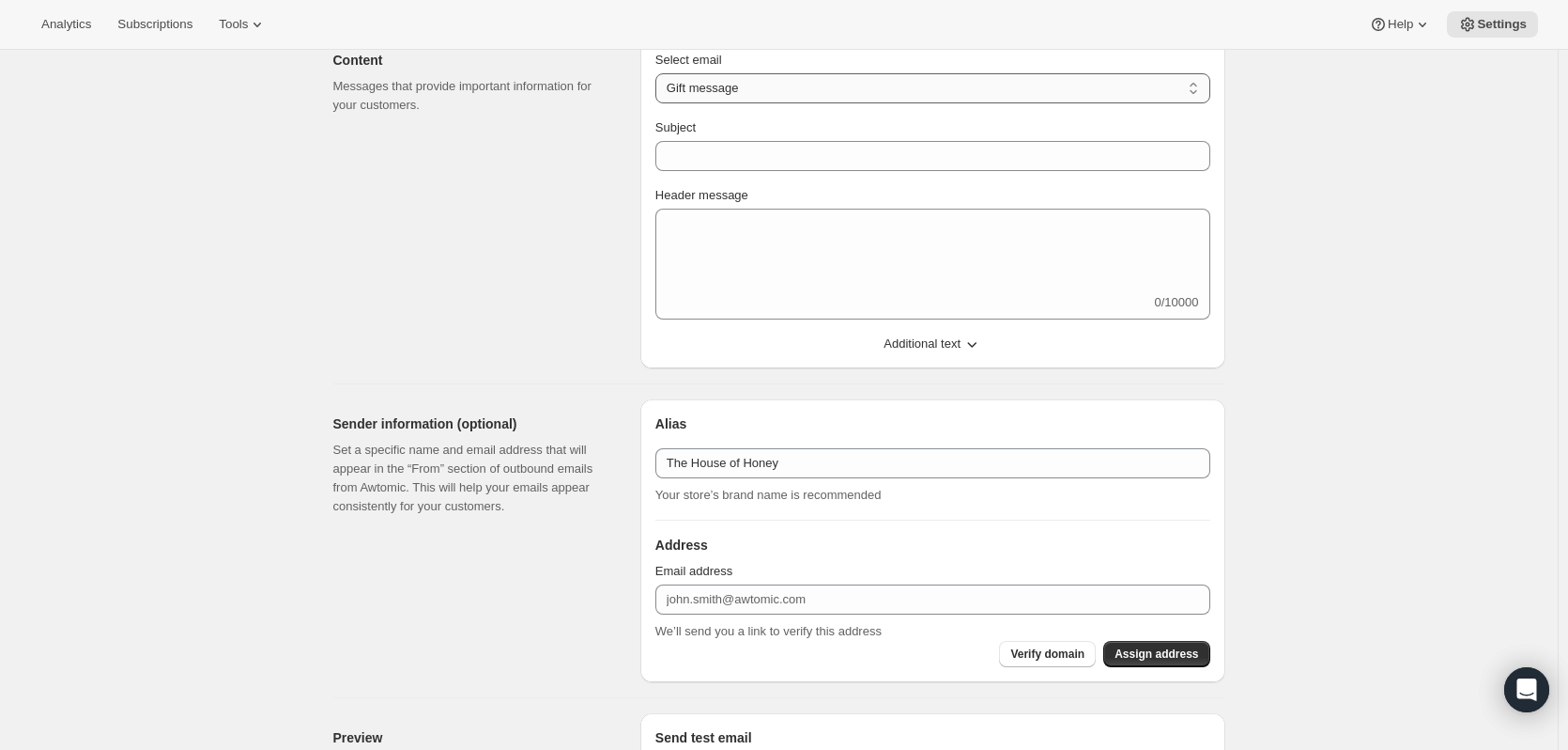
click at [864, 91] on select "New subscription Upcoming order Failed payment Delayed subscription (inventory …" at bounding box center [933, 88] width 555 height 30
select select "subscriptionMessage"
click at [660, 73] on select "New subscription Upcoming order Failed payment Delayed subscription (inventory …" at bounding box center [933, 88] width 555 height 30
type input "We're preparing your order..."
type textarea "Hello fellow honey Lover! It's that time again... when your personally curated …"
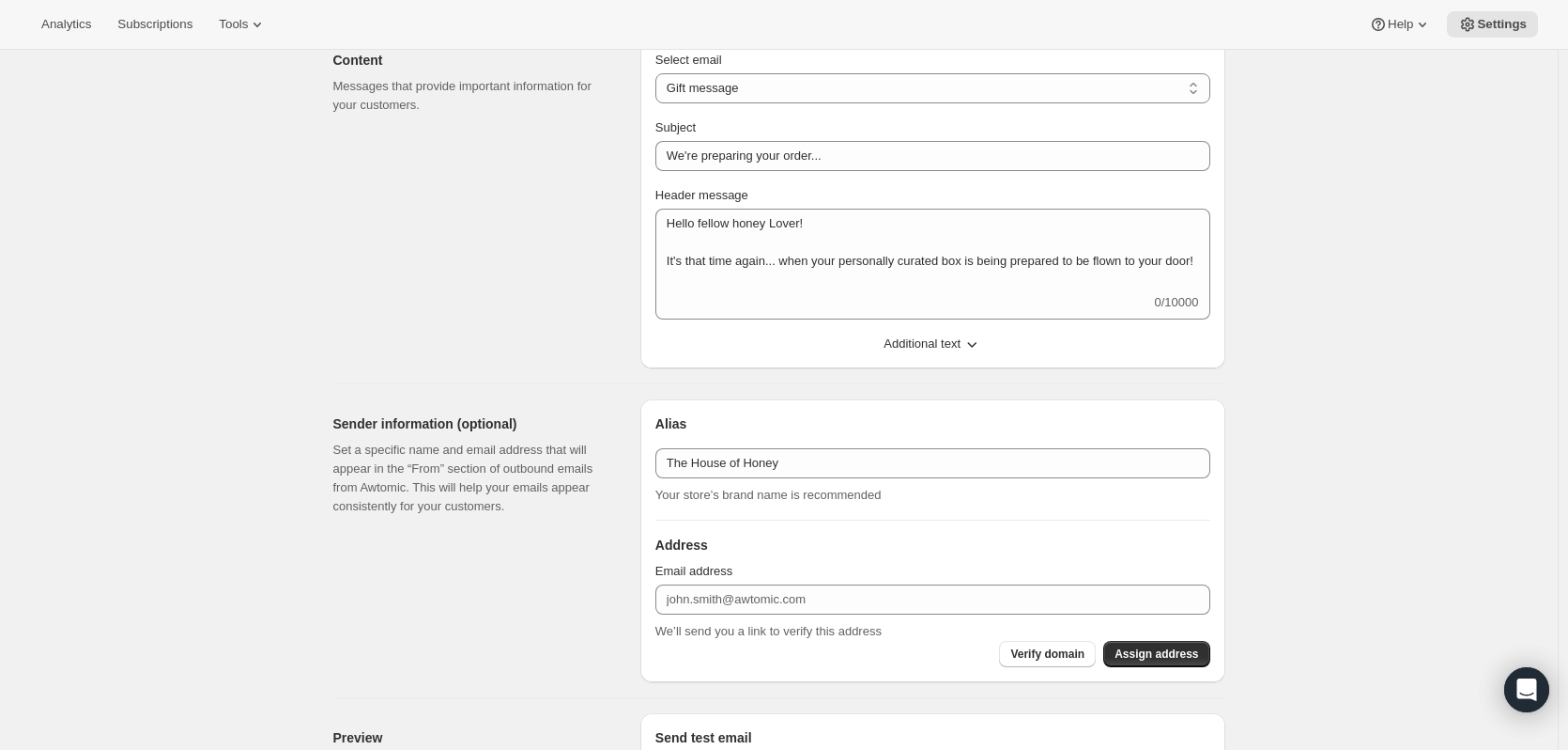
select select "5"
select select "15"
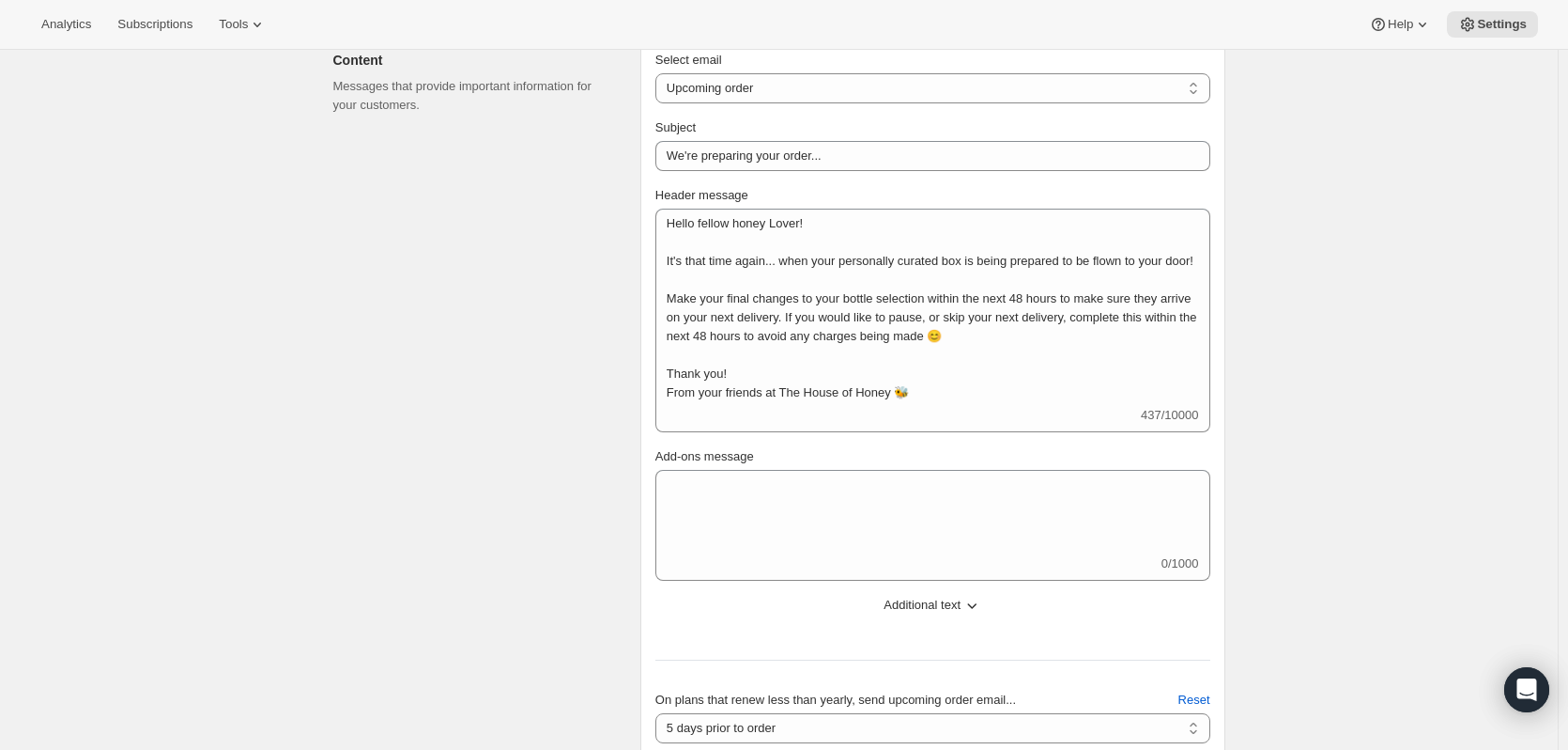
click at [466, 343] on div "Content Messages that provide important information for your customers." at bounding box center [480, 483] width 292 height 896
